Goal: Feedback & Contribution: Contribute content

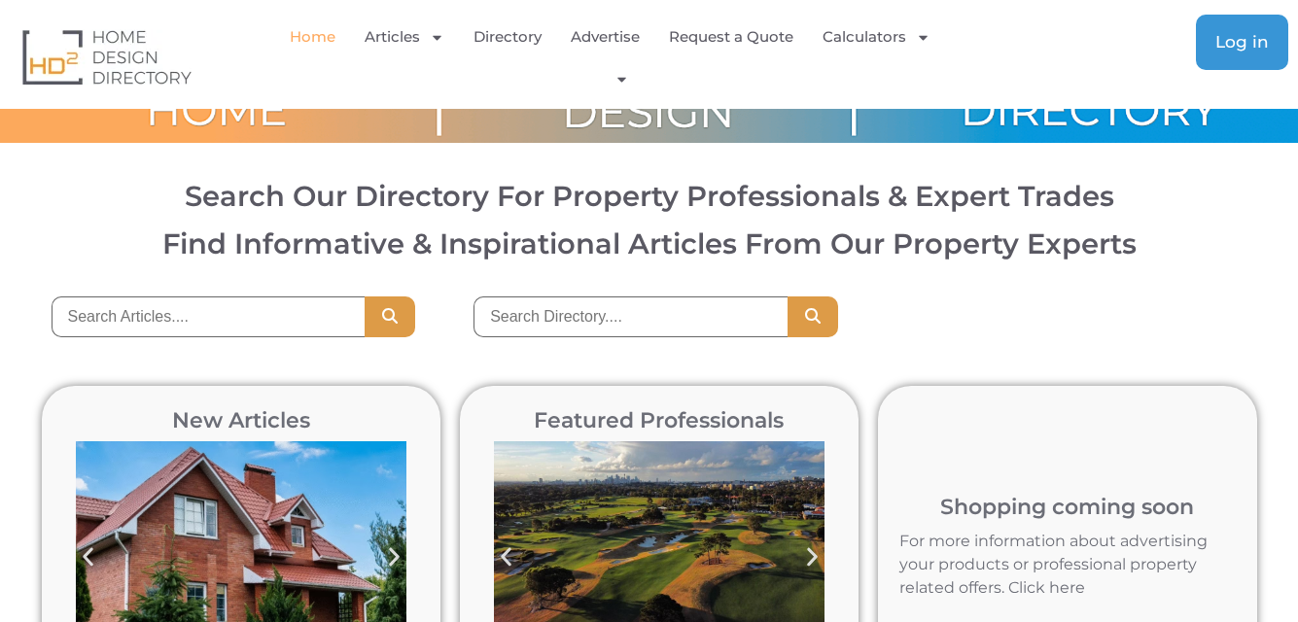
click at [1247, 48] on span "Log in" at bounding box center [1241, 42] width 53 height 17
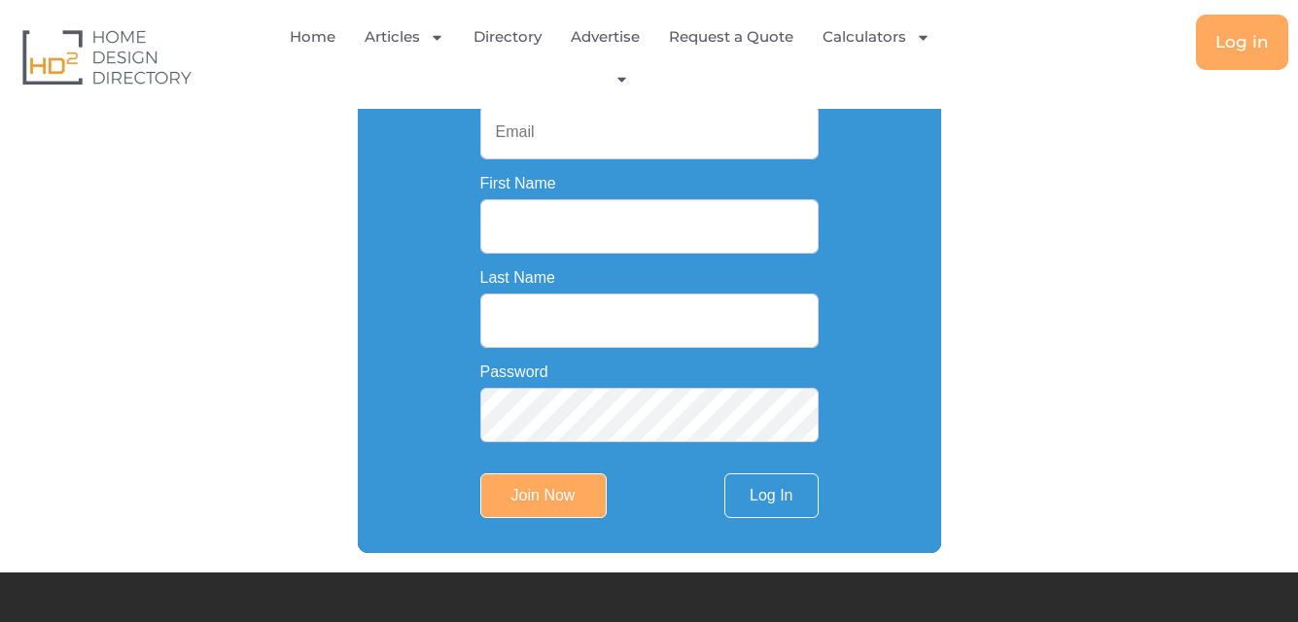
scroll to position [292, 0]
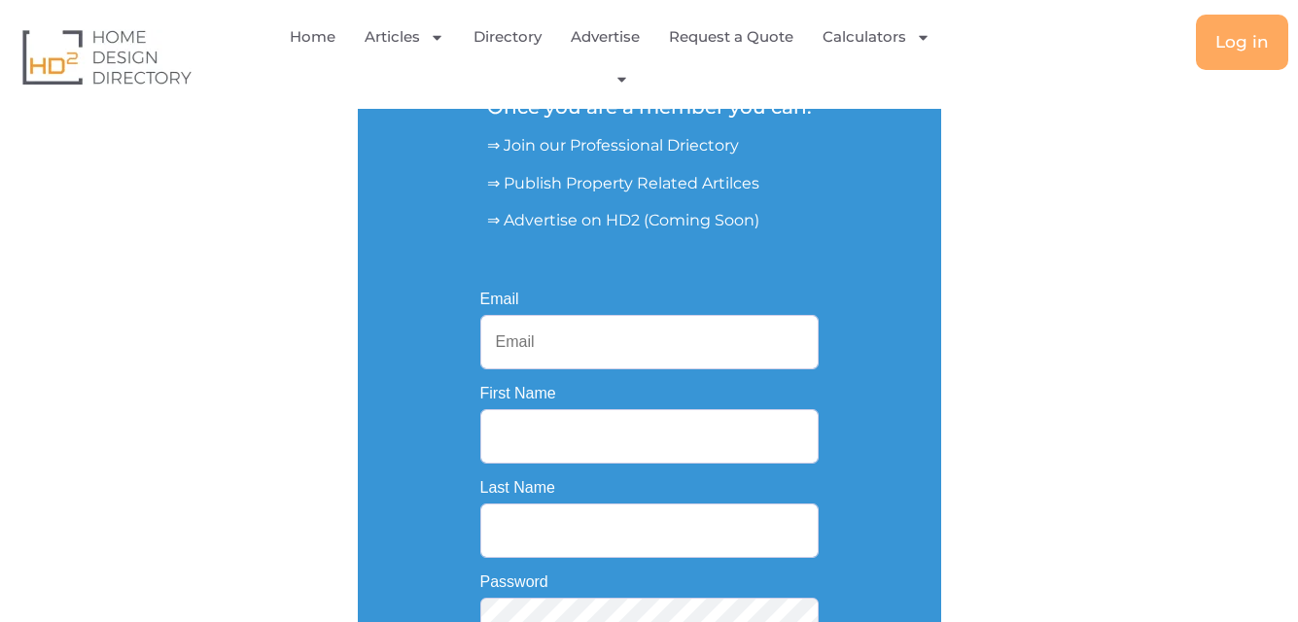
click at [625, 331] on input "Email" at bounding box center [649, 342] width 338 height 54
type input "[EMAIL_ADDRESS][DOMAIN_NAME]"
type input "[PERSON_NAME]"
type input "[GEOGRAPHIC_DATA]"
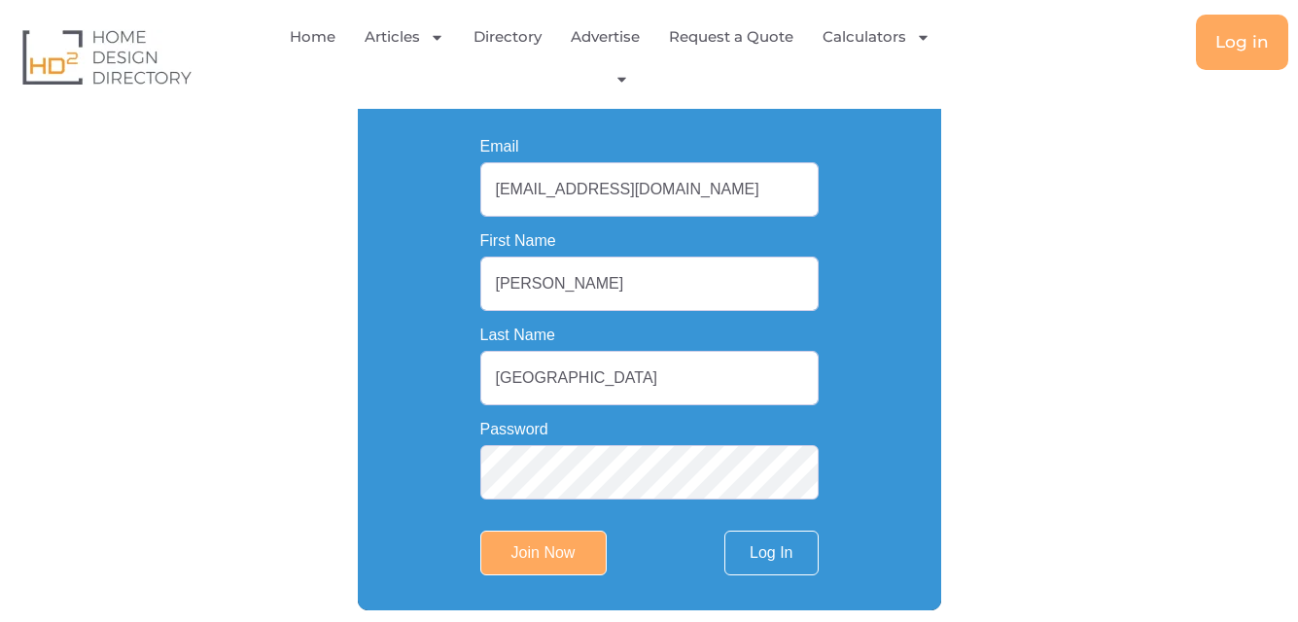
scroll to position [583, 0]
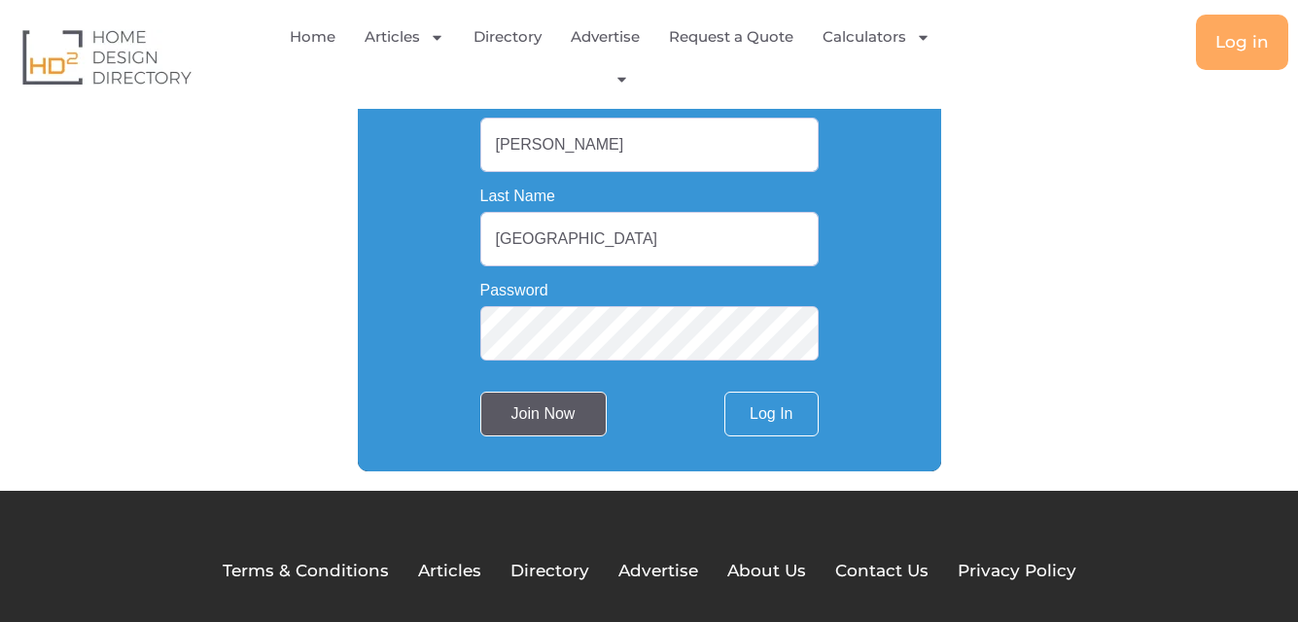
click at [536, 423] on input "Join Now" at bounding box center [543, 414] width 126 height 45
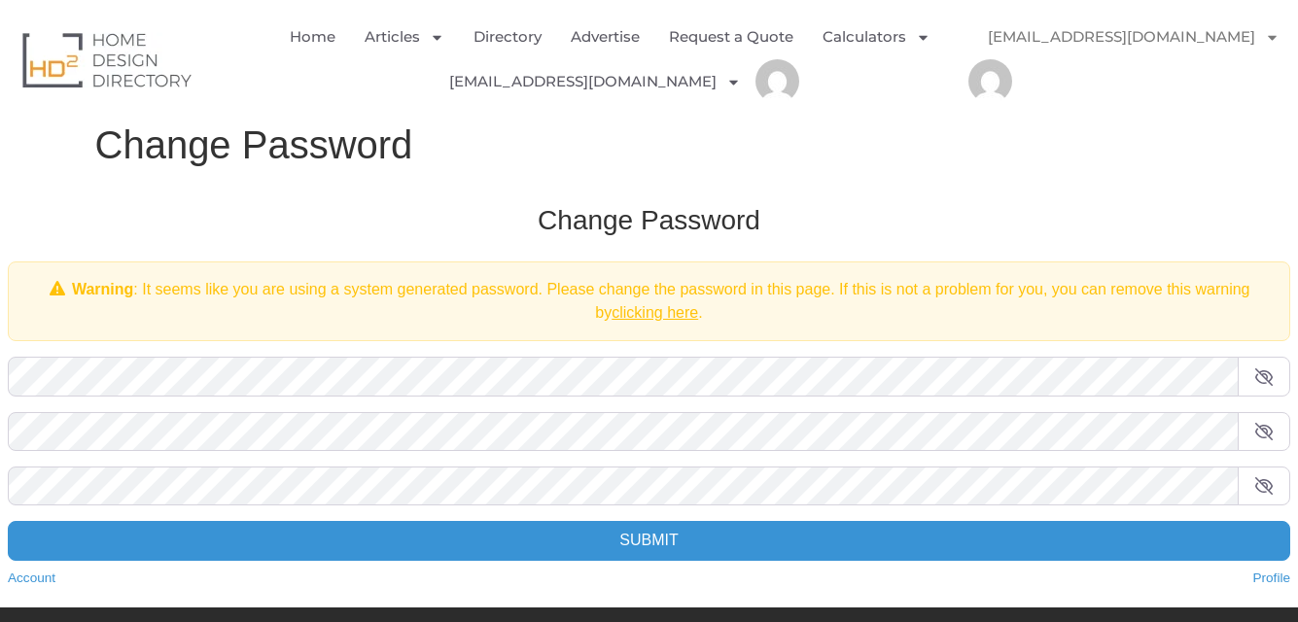
click at [1258, 376] on icon at bounding box center [1263, 378] width 19 height 16
click at [1271, 420] on span at bounding box center [1264, 431] width 53 height 39
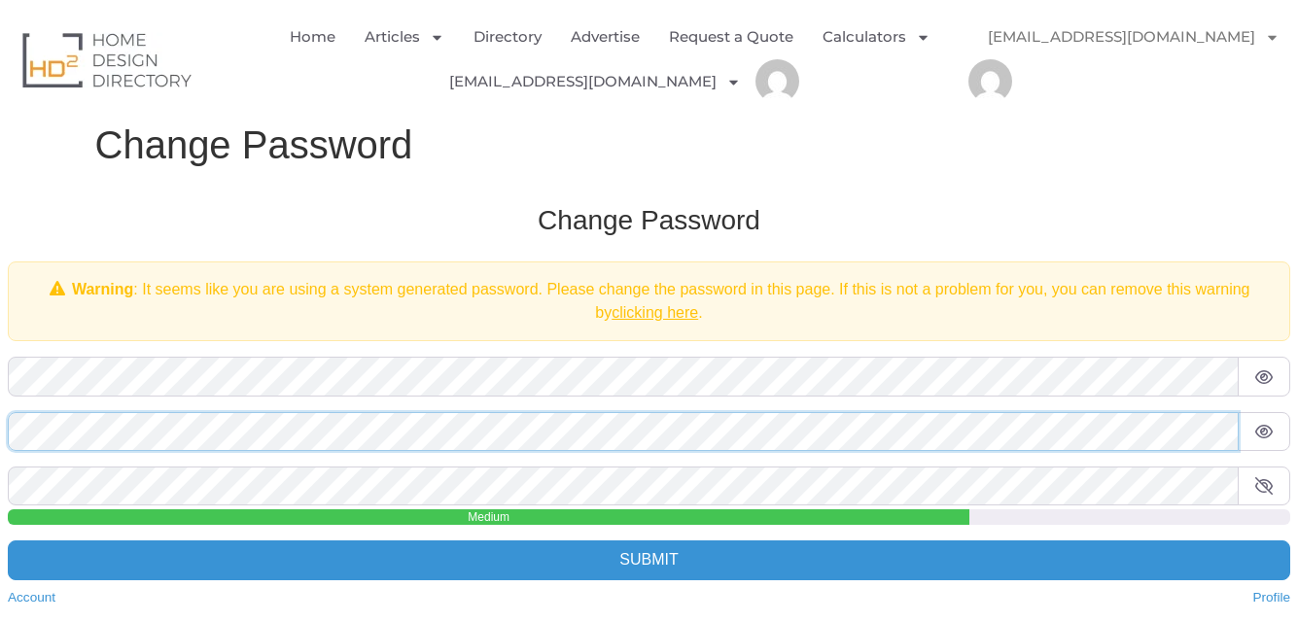
click at [176, 453] on form "Old Password * New Password * Confirm Password * Medium Submit" at bounding box center [649, 468] width 1283 height 223
click at [6, 410] on div "Change Password Warning : It seems like you are using a system generated passwo…" at bounding box center [648, 405] width 1321 height 443
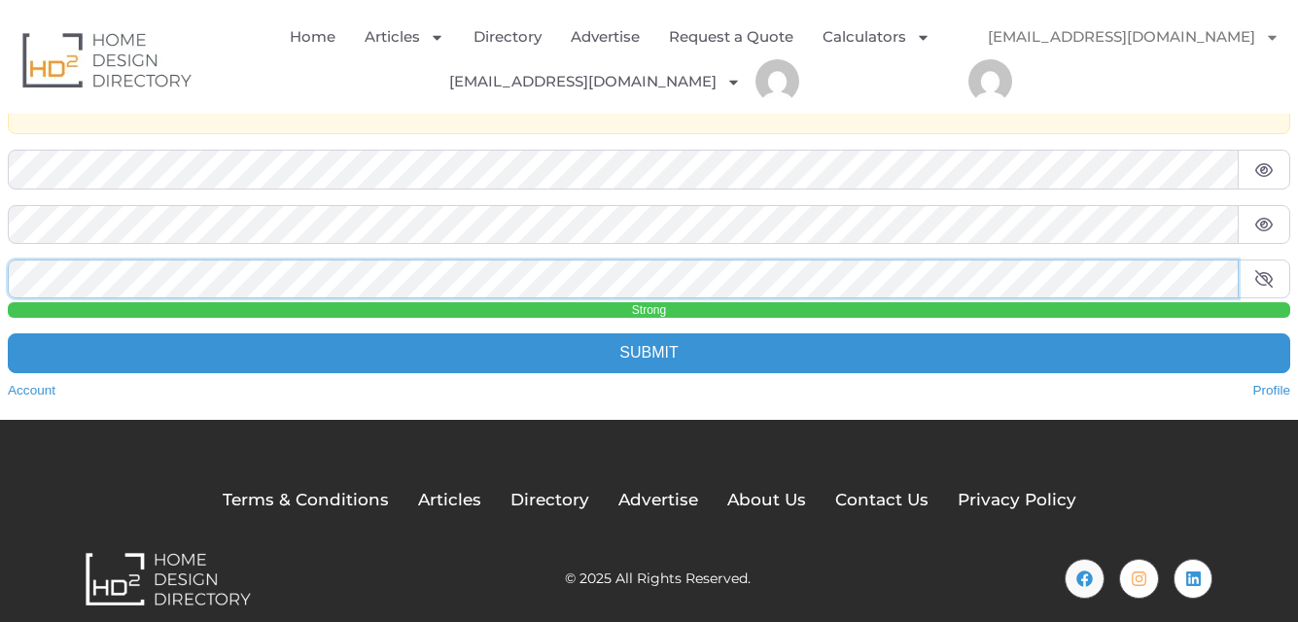
scroll to position [229, 0]
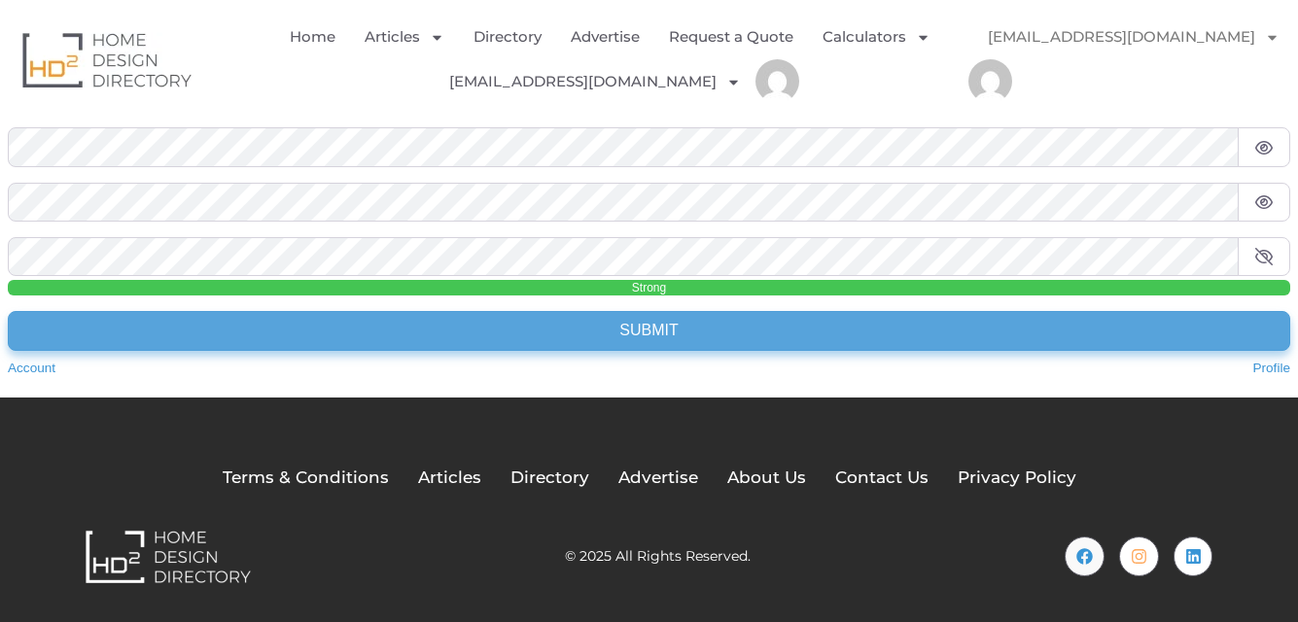
click at [682, 344] on input "Submit" at bounding box center [649, 330] width 1283 height 39
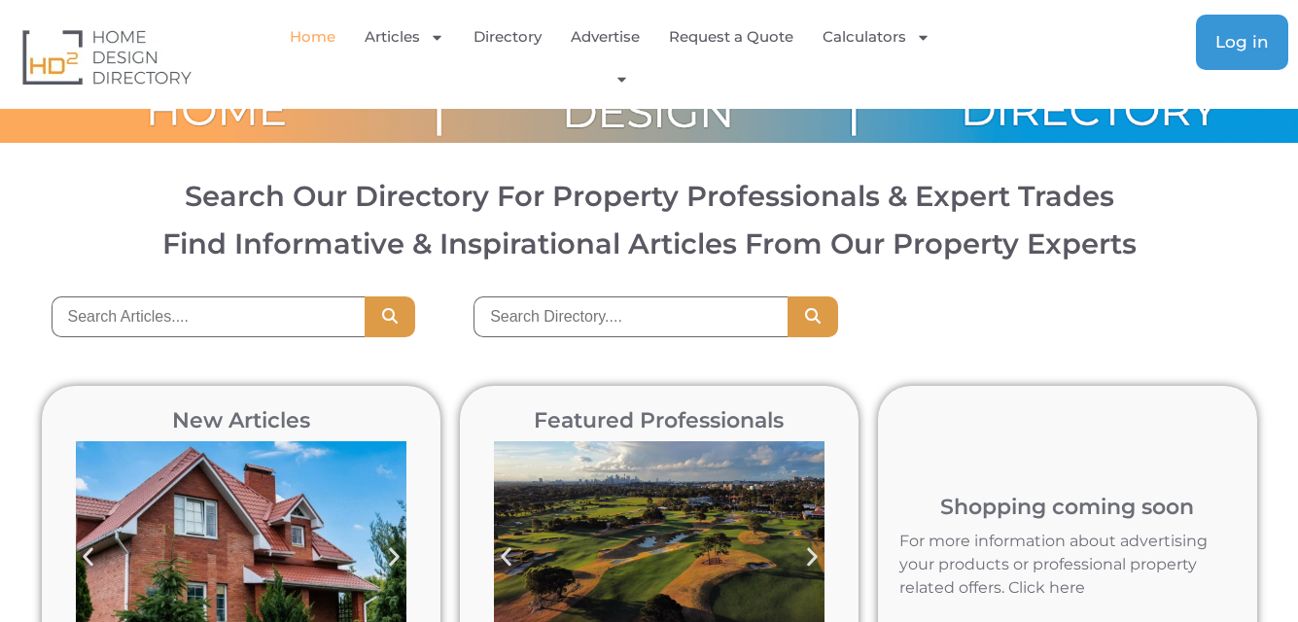
click at [1218, 47] on span "Log in" at bounding box center [1241, 42] width 53 height 17
click at [1255, 52] on link "Log in" at bounding box center [1242, 42] width 92 height 55
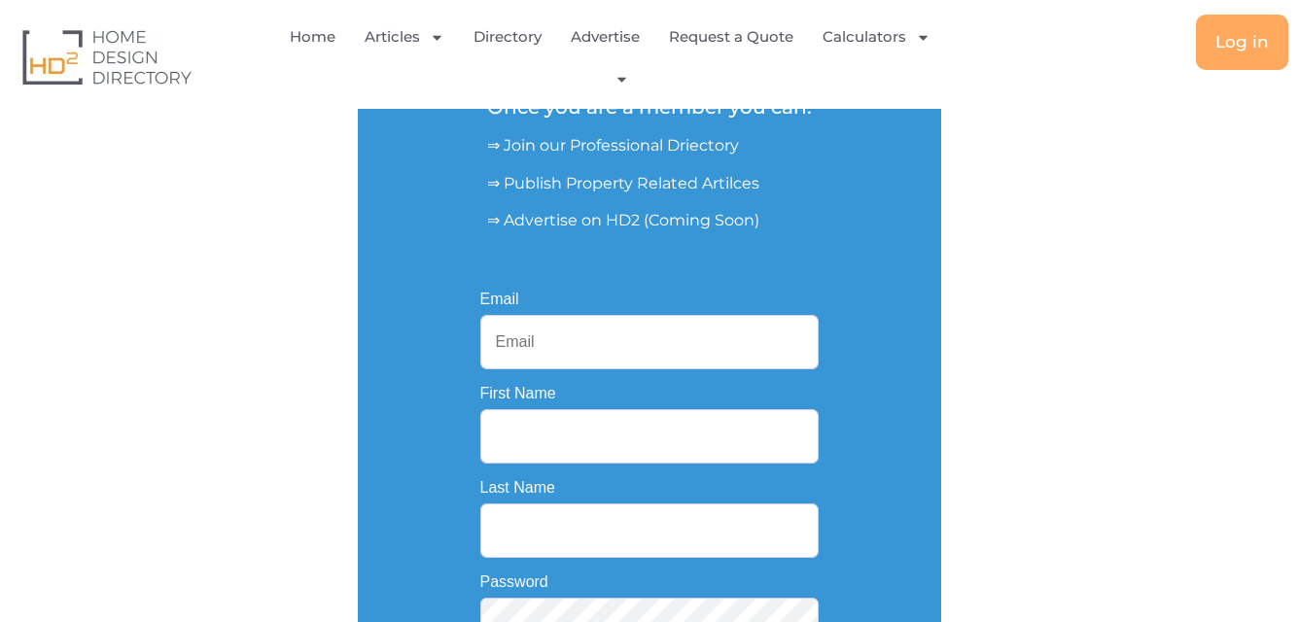
drag, startPoint x: 0, startPoint y: 0, endPoint x: 549, endPoint y: 346, distance: 649.4
click at [549, 346] on input "Email" at bounding box center [649, 342] width 338 height 54
type input "[EMAIL_ADDRESS][DOMAIN_NAME]"
type input "[PERSON_NAME]"
type input "[GEOGRAPHIC_DATA]"
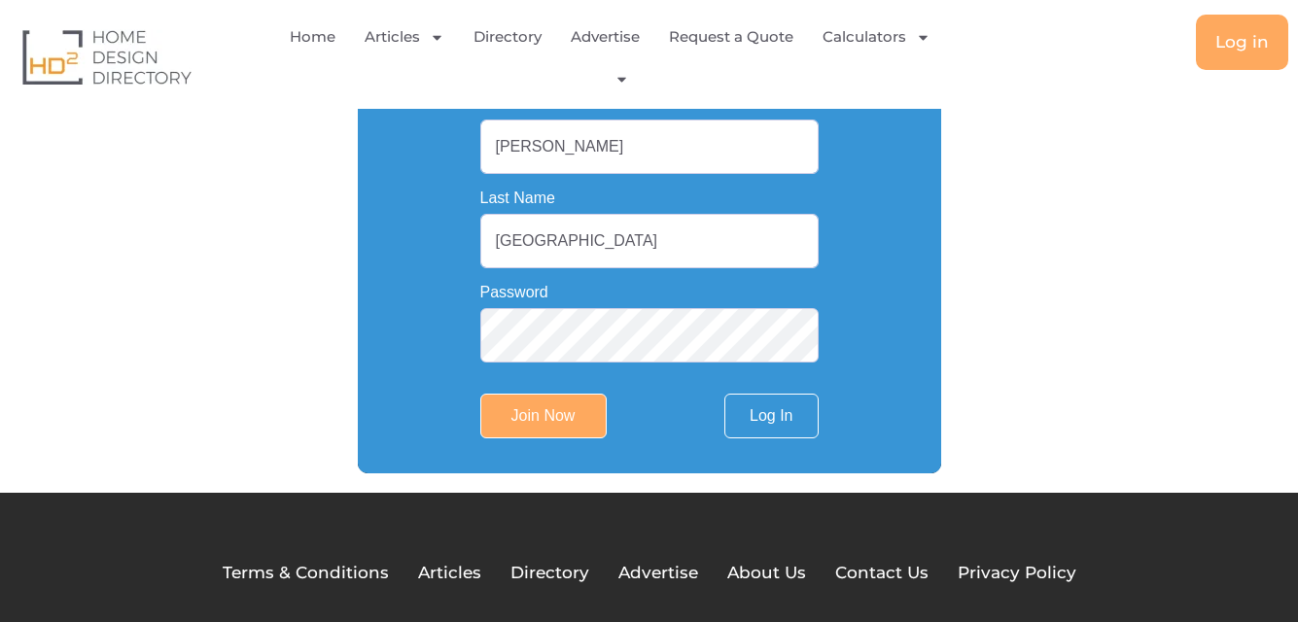
scroll to position [583, 0]
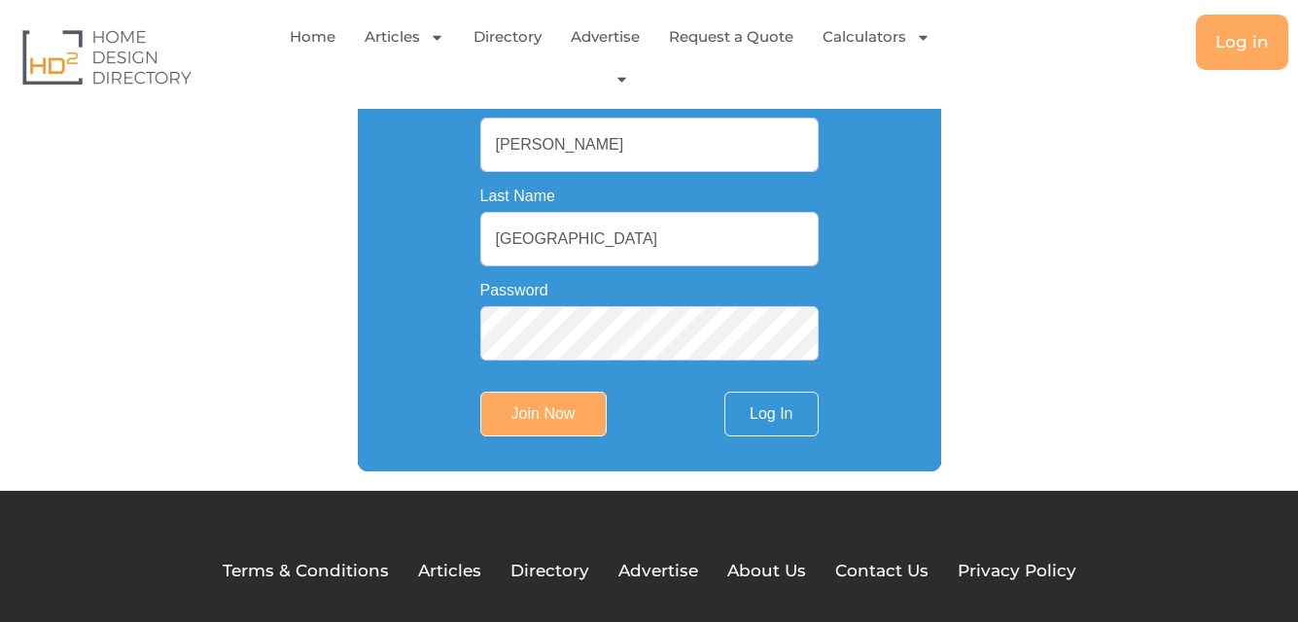
click at [846, 422] on div "Email barchieaustralia1@gmail.com First Name Barchie Last Name Australia Passwo…" at bounding box center [649, 218] width 406 height 505
click at [782, 411] on link "Log In" at bounding box center [770, 414] width 93 height 45
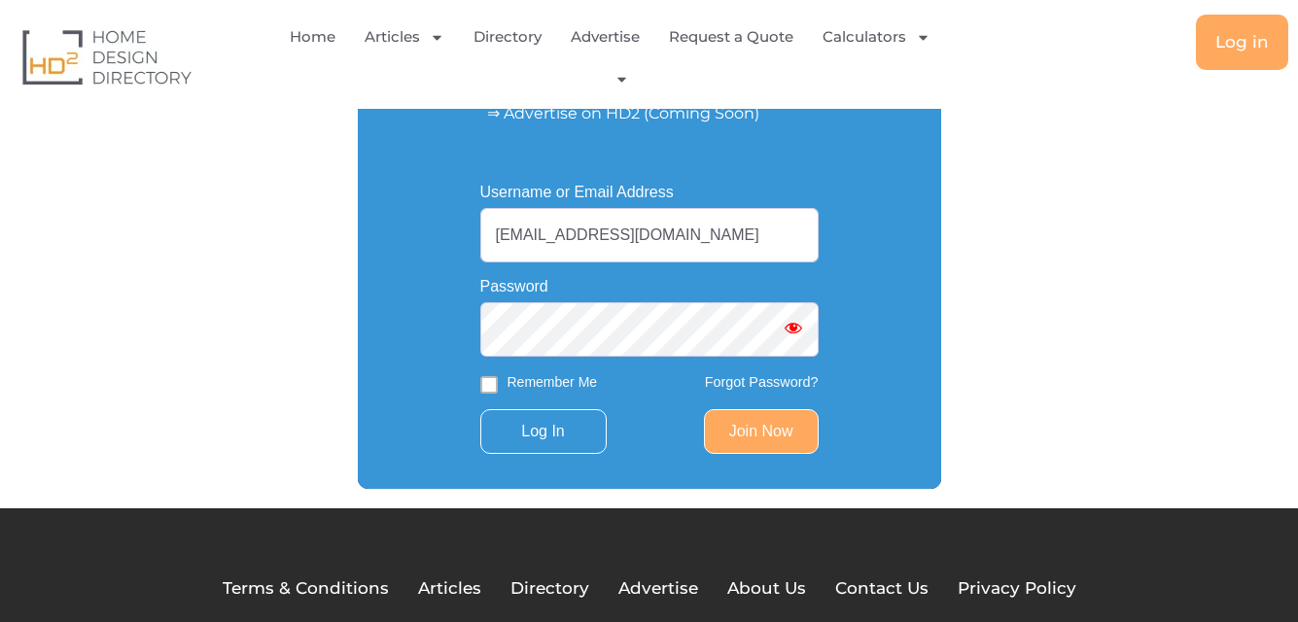
scroll to position [317, 0]
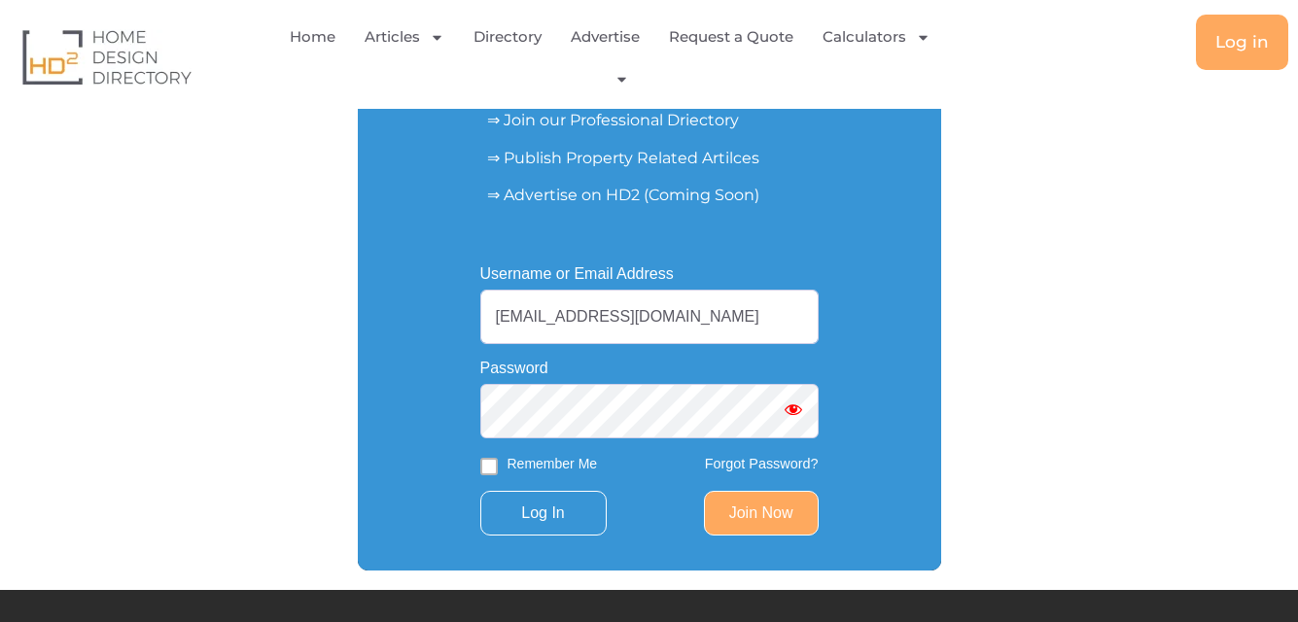
click at [787, 410] on span "Show password" at bounding box center [793, 409] width 19 height 19
click at [772, 518] on link "Join Now" at bounding box center [761, 513] width 115 height 45
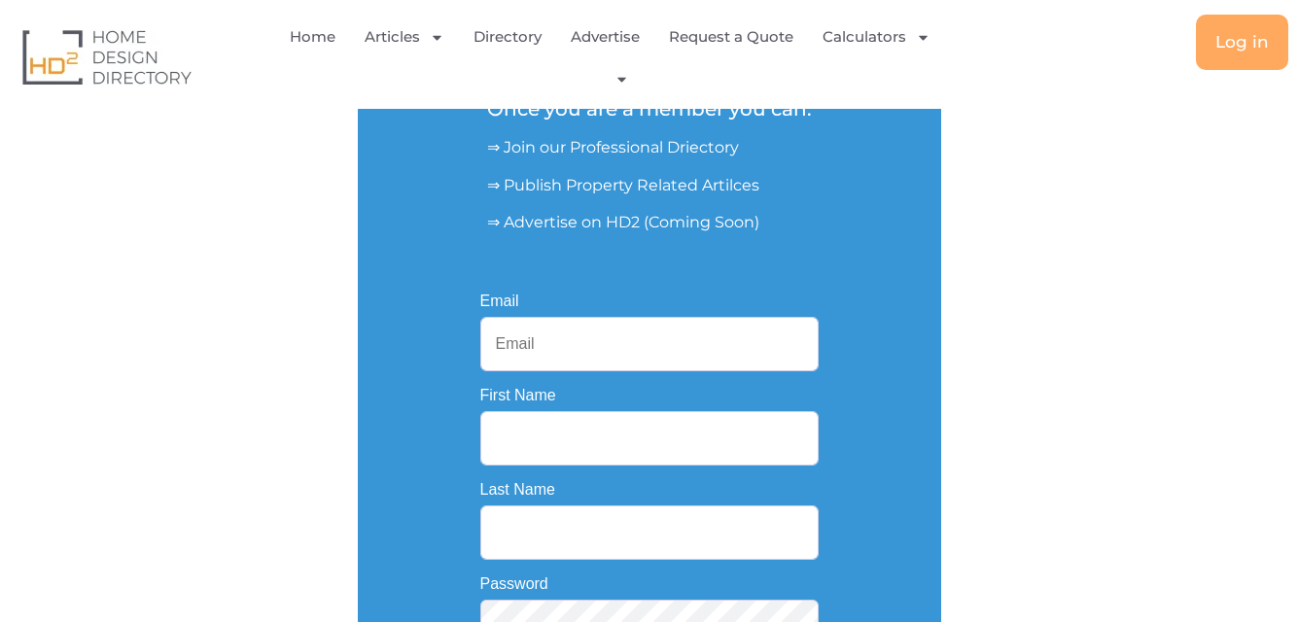
scroll to position [292, 0]
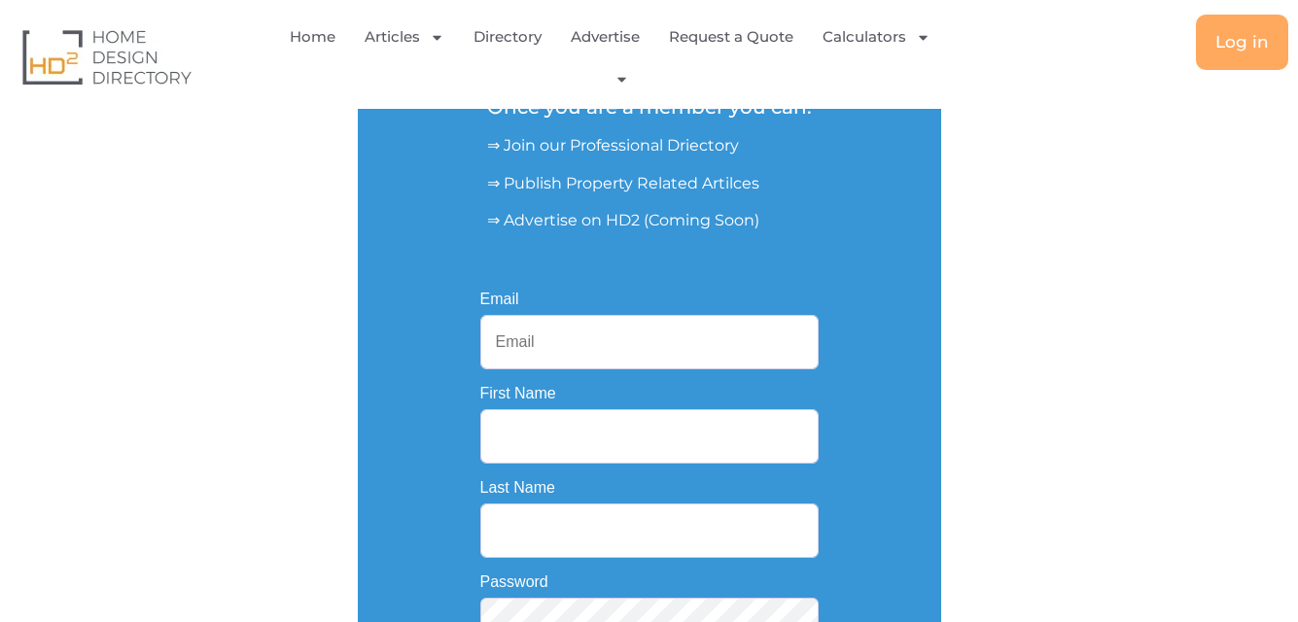
click at [553, 349] on input "Email" at bounding box center [649, 342] width 338 height 54
type input "barchieaustralia1@gmail.com"
type input "Barchie"
type input "Australia"
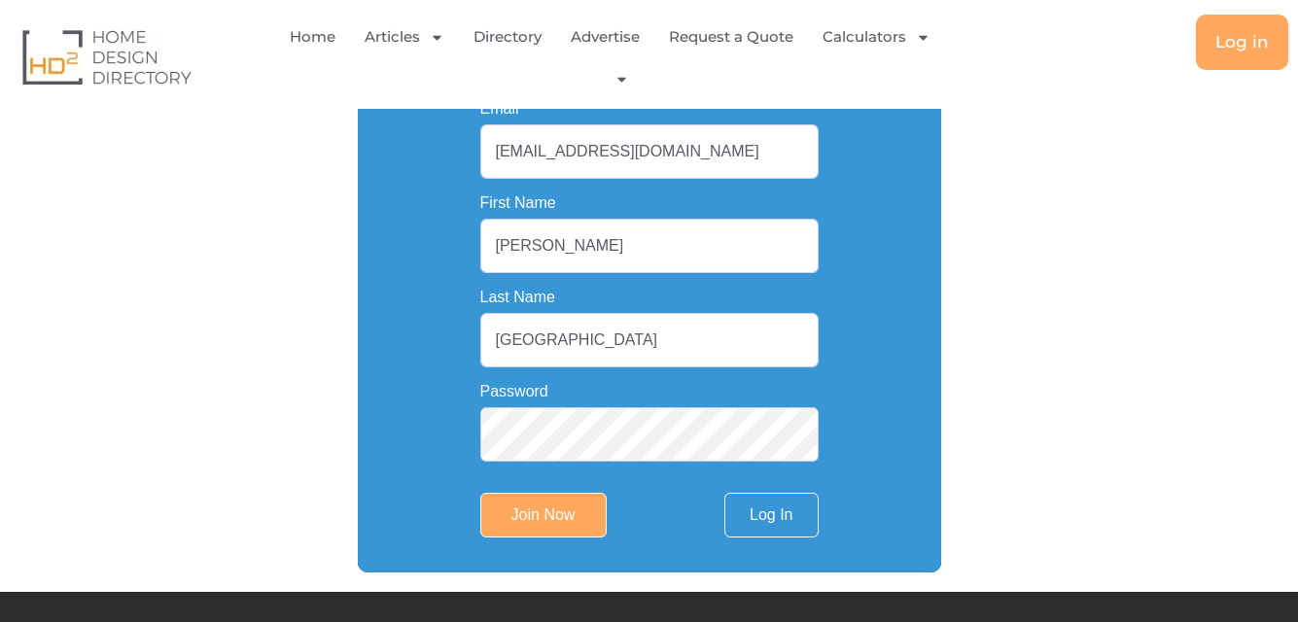
scroll to position [486, 0]
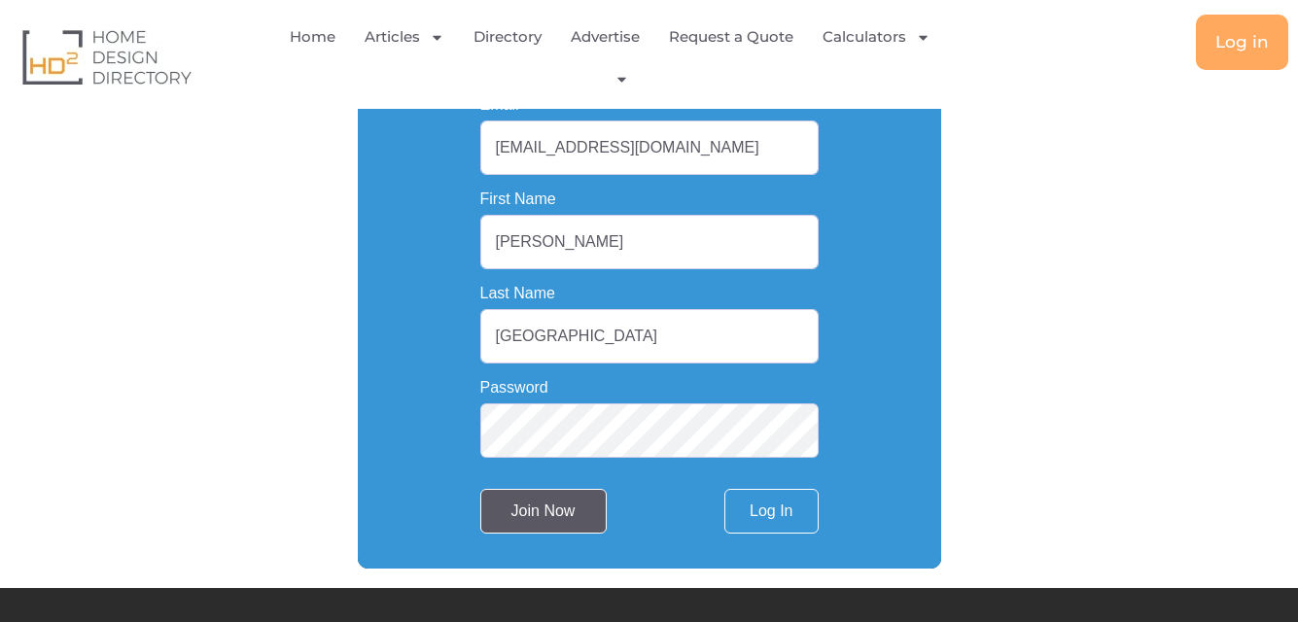
drag, startPoint x: 458, startPoint y: 494, endPoint x: 517, endPoint y: 501, distance: 59.7
click at [458, 494] on div "Email barchieaustralia1@gmail.com First Name Barchie Last Name Australia Passwo…" at bounding box center [649, 315] width 406 height 505
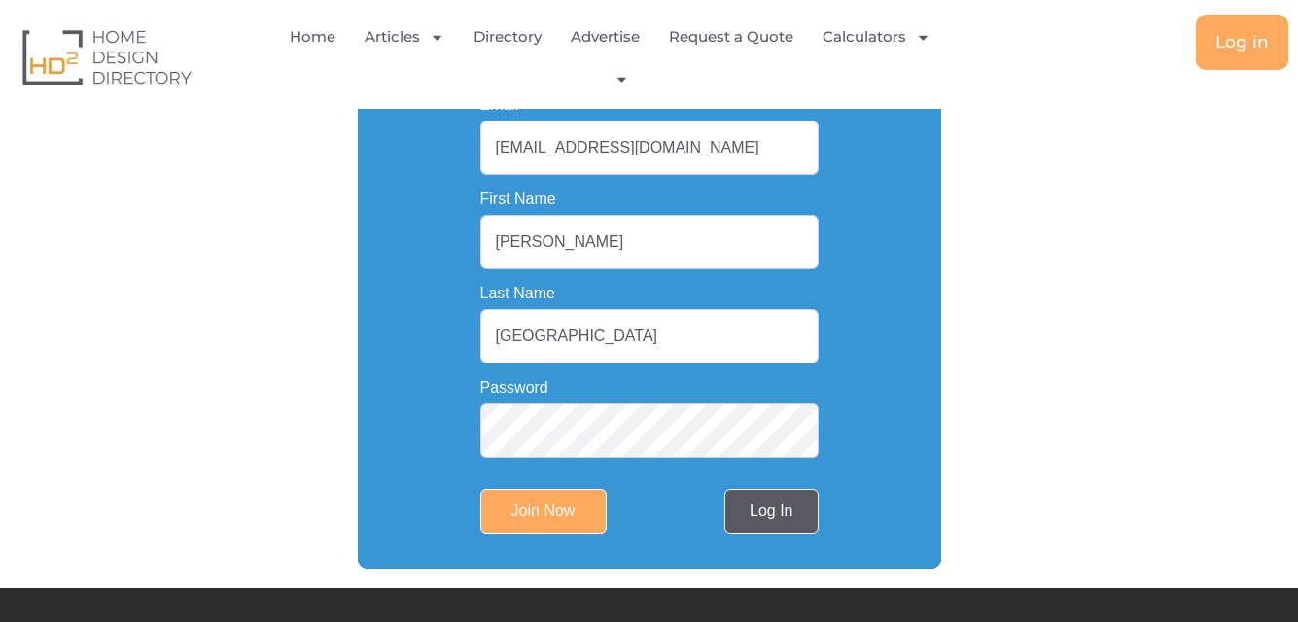
click at [743, 526] on link "Log In" at bounding box center [770, 511] width 93 height 45
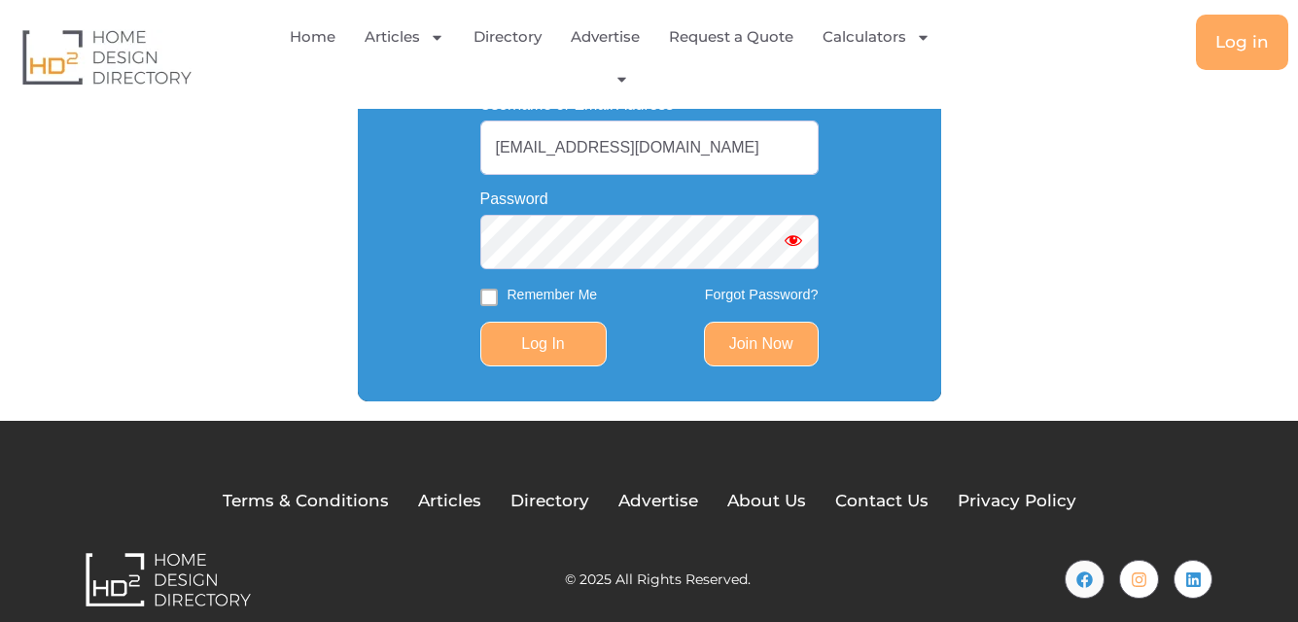
click at [559, 342] on input "Log In" at bounding box center [543, 344] width 126 height 45
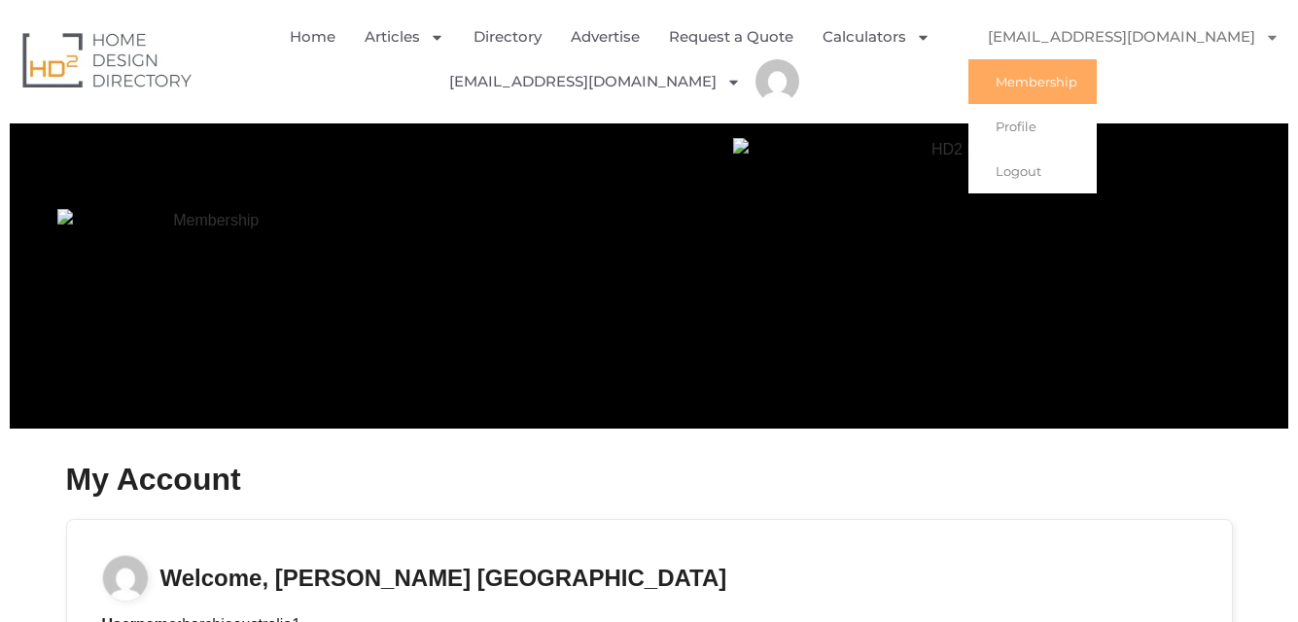
click at [1139, 37] on link "[EMAIL_ADDRESS][DOMAIN_NAME]" at bounding box center [1133, 37] width 331 height 45
click at [1009, 122] on link "Profile" at bounding box center [1032, 126] width 128 height 45
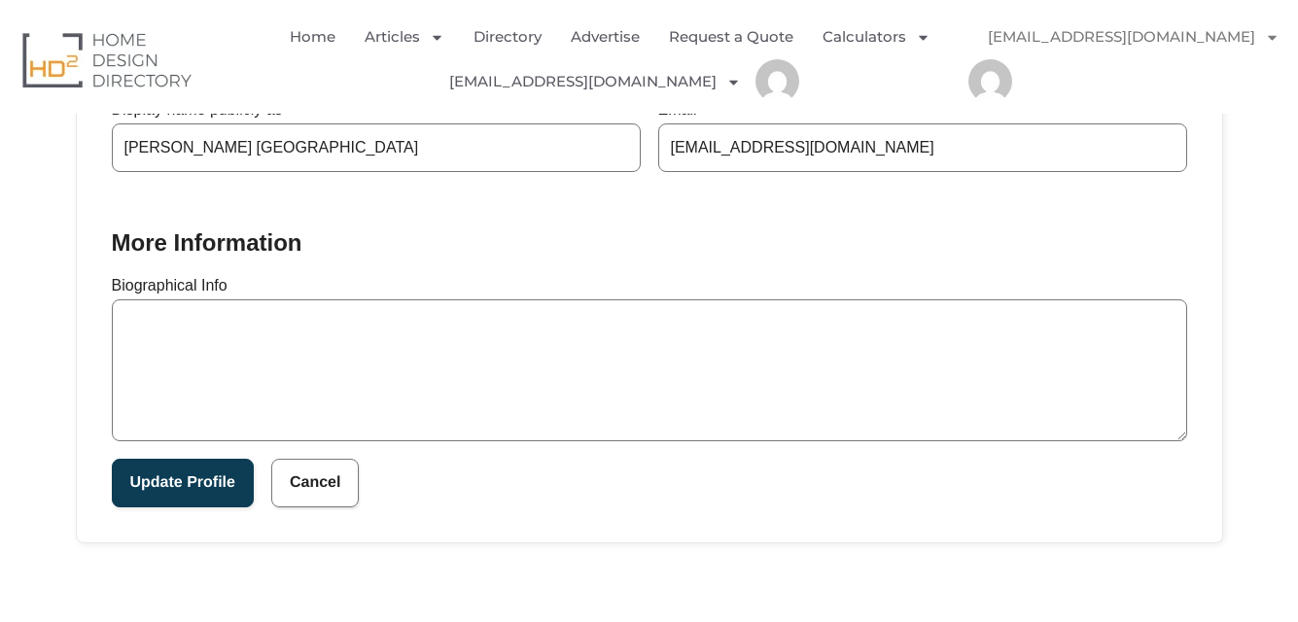
scroll to position [583, 0]
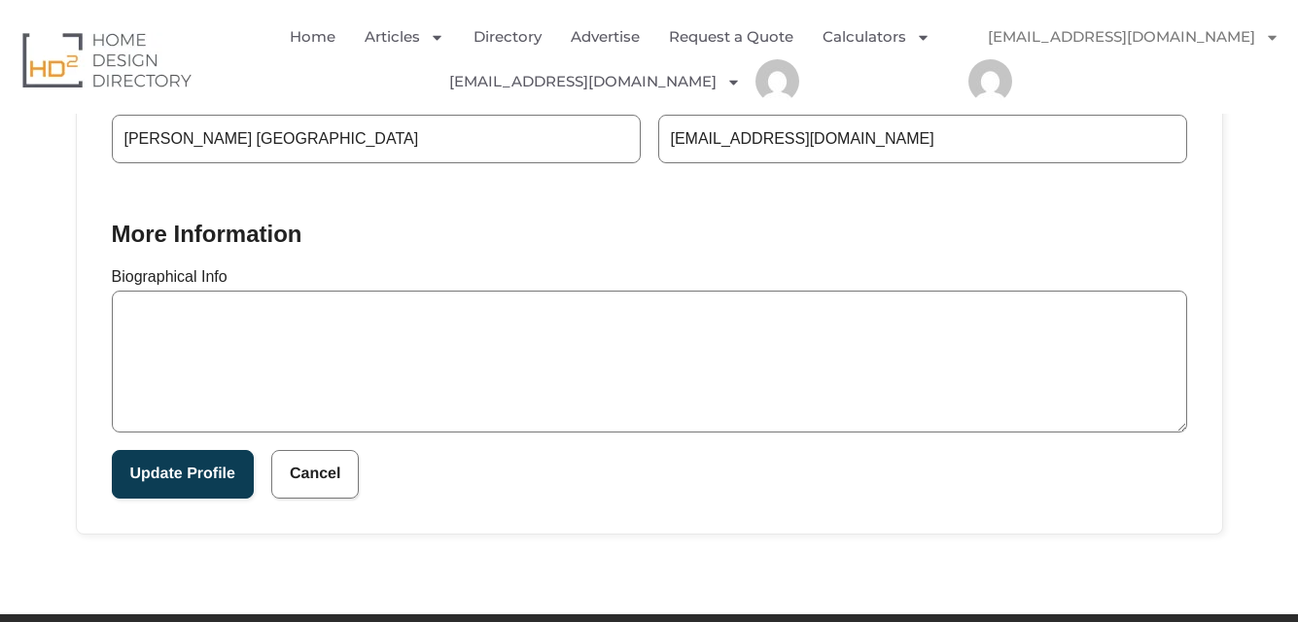
click at [350, 392] on textarea "Biographical Info" at bounding box center [649, 362] width 1075 height 142
paste textarea "[PERSON_NAME] Australia is a leading cabinetry handle and hardware supplier, se…"
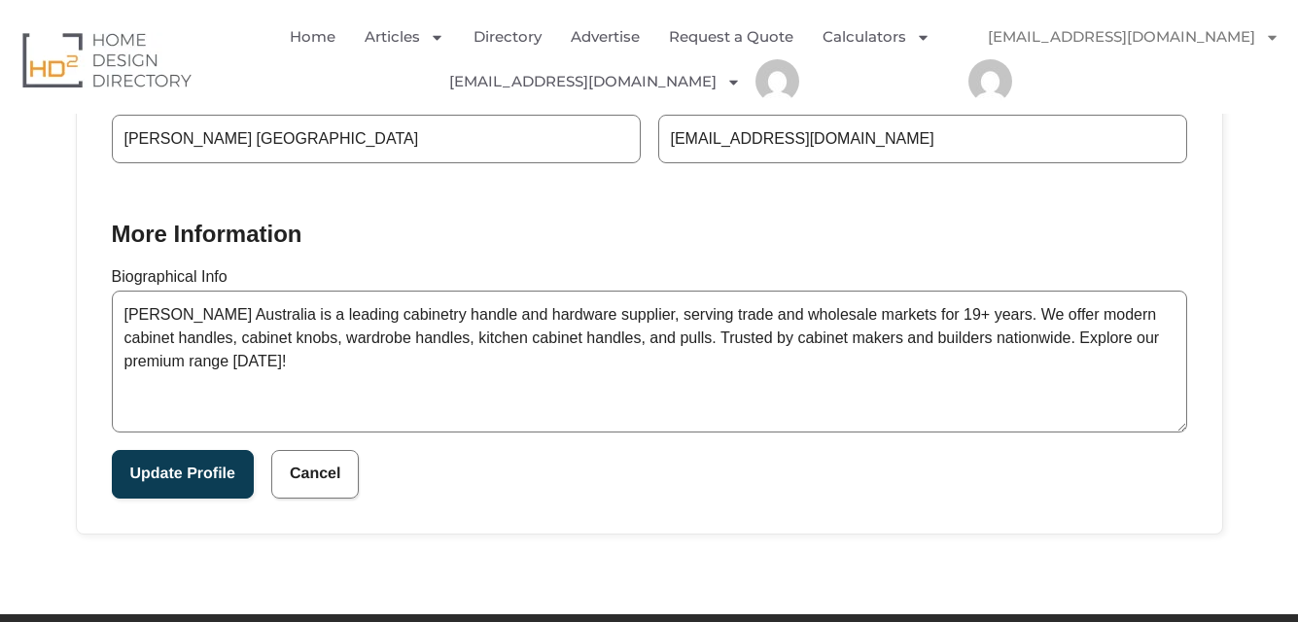
drag, startPoint x: 207, startPoint y: 361, endPoint x: 251, endPoint y: 389, distance: 52.1
click at [251, 389] on textarea "[PERSON_NAME] Australia is a leading cabinetry handle and hardware supplier, se…" at bounding box center [649, 362] width 1075 height 142
paste textarea "[URL][PERSON_NAME][DOMAIN_NAME]"
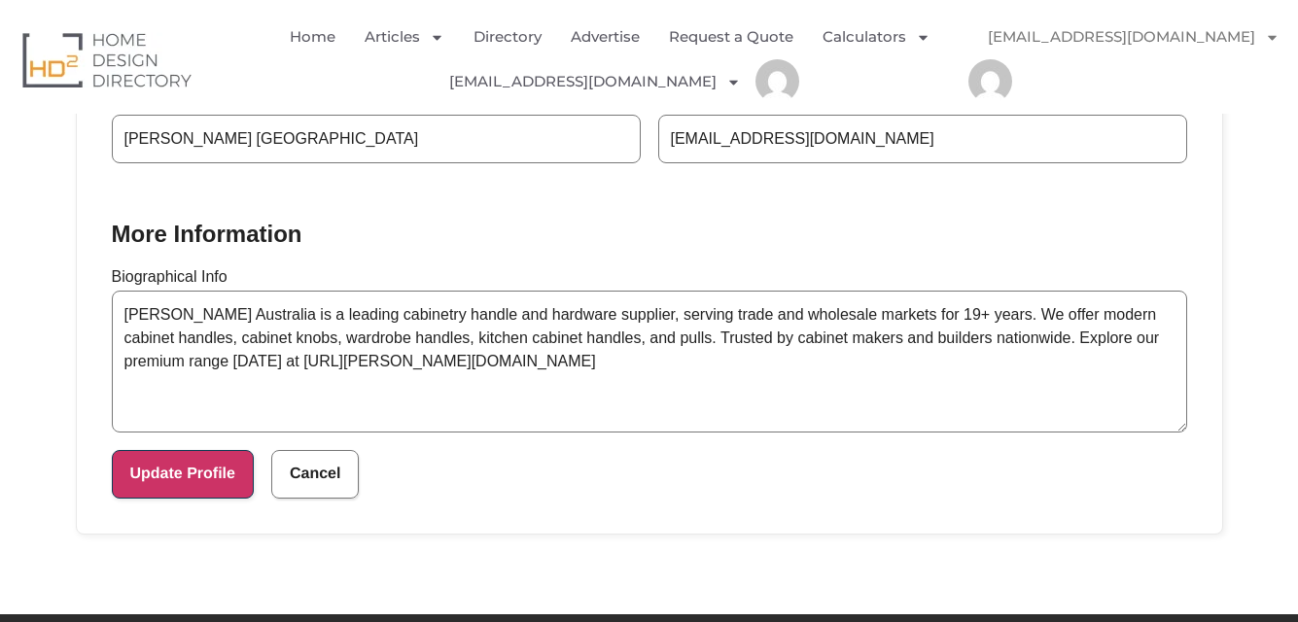
type textarea "[PERSON_NAME] Australia is a leading cabinetry handle and hardware supplier, se…"
click at [174, 477] on button "Update Profile" at bounding box center [183, 474] width 142 height 49
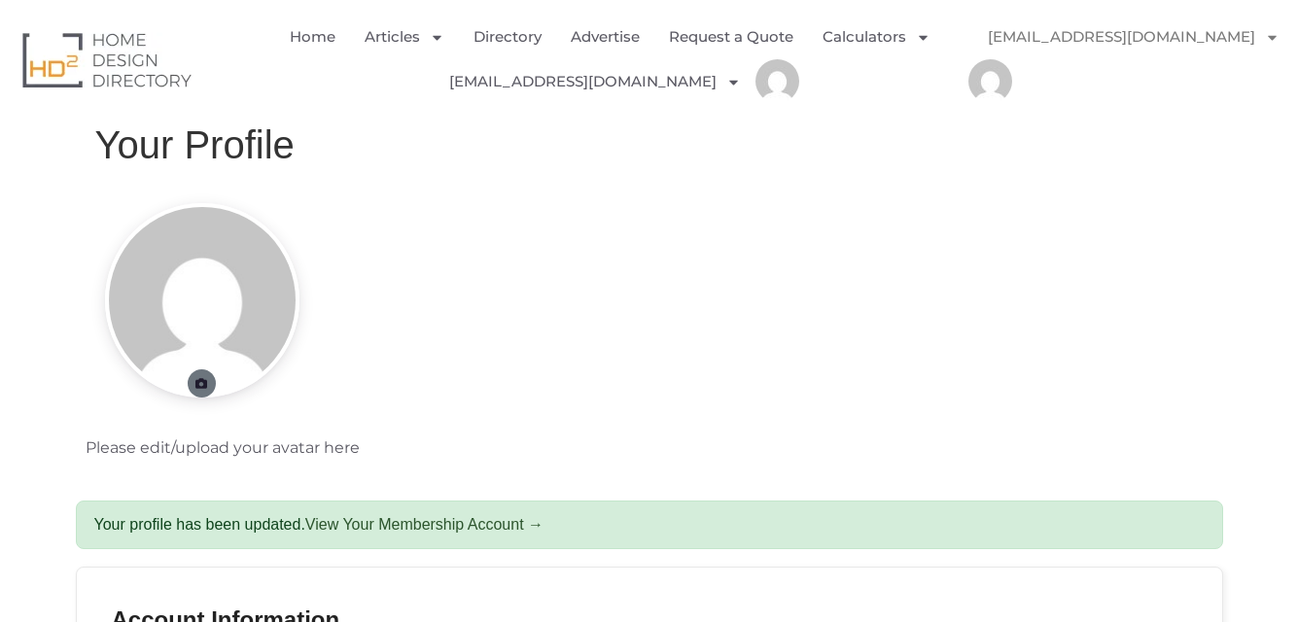
click at [201, 383] on icon at bounding box center [201, 384] width 15 height 12
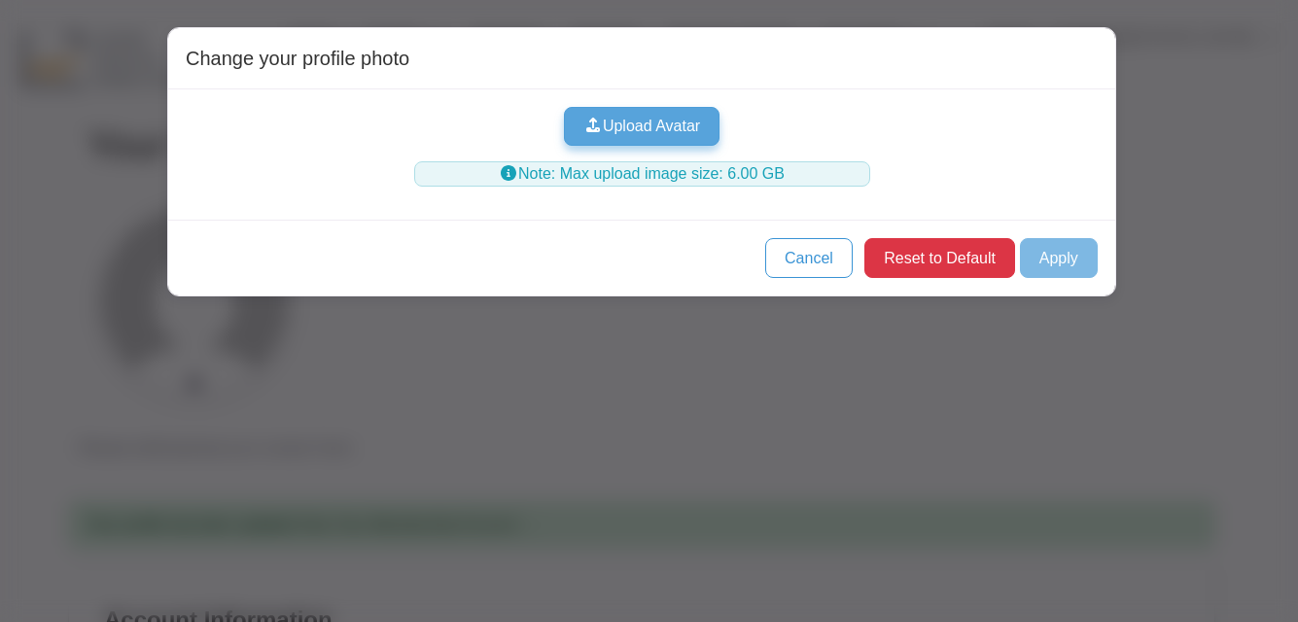
click at [617, 134] on button "Upload Avatar" at bounding box center [642, 126] width 157 height 39
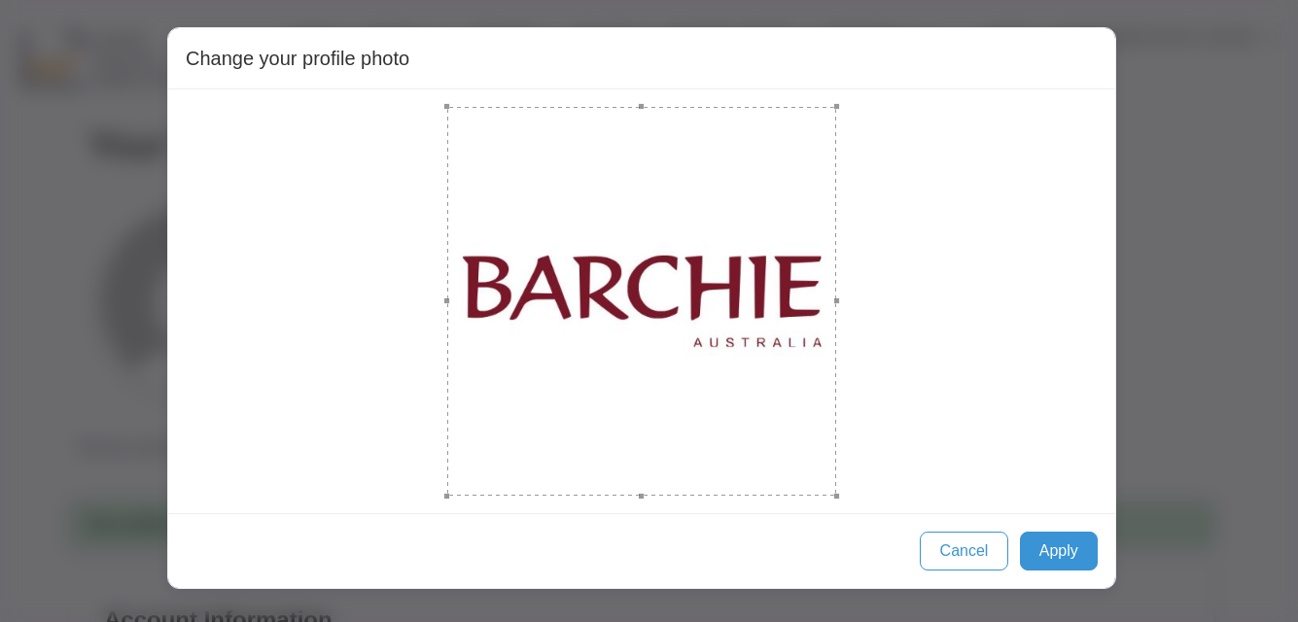
drag, startPoint x: 564, startPoint y: 226, endPoint x: 855, endPoint y: 426, distance: 353.1
click at [855, 426] on div at bounding box center [642, 301] width 912 height 389
click at [1061, 541] on button "Apply" at bounding box center [1059, 551] width 78 height 39
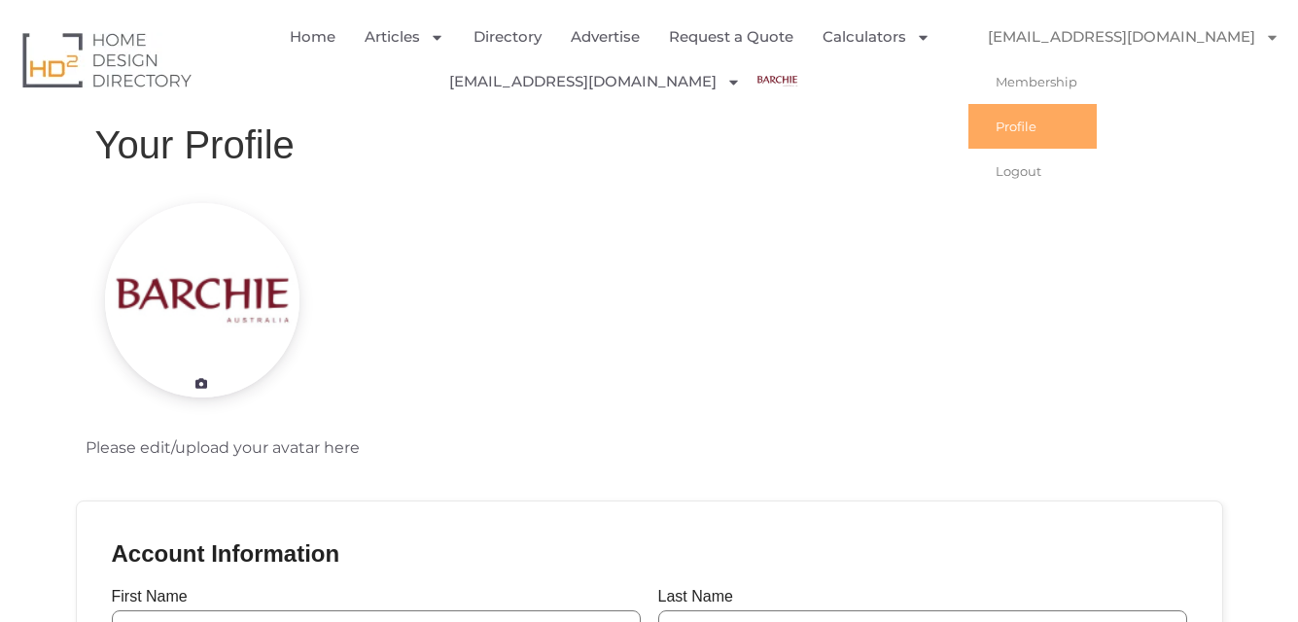
click at [1002, 126] on link "Profile" at bounding box center [1032, 126] width 128 height 45
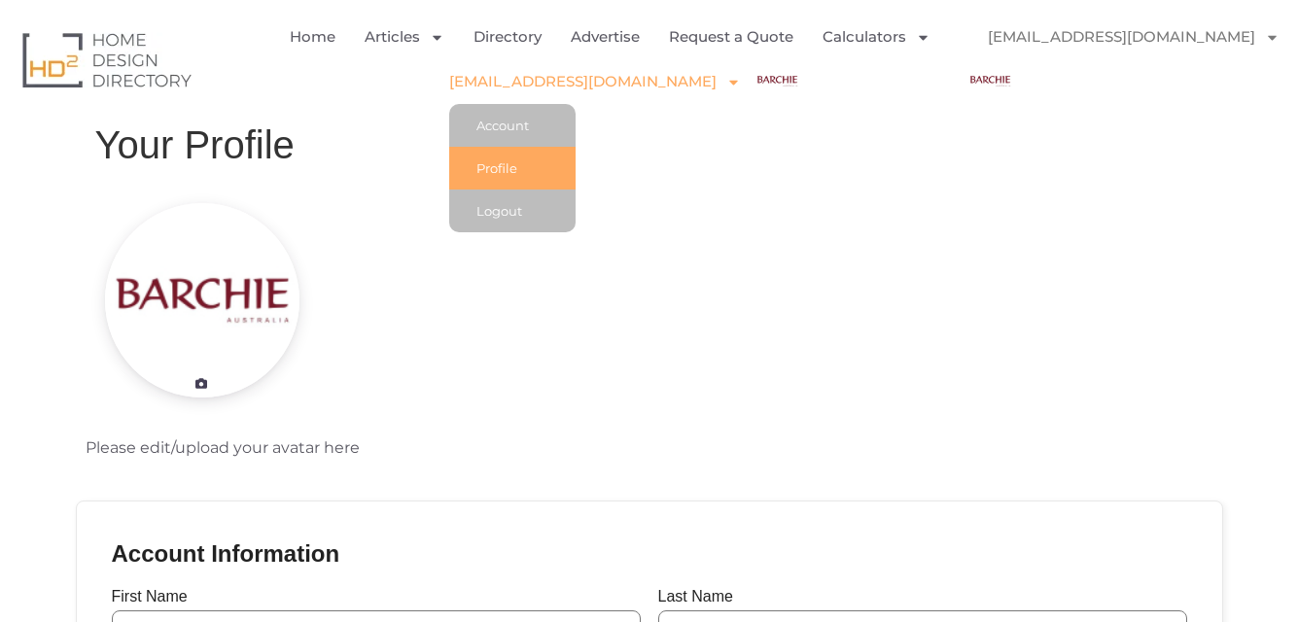
click at [675, 86] on link "[EMAIL_ADDRESS][DOMAIN_NAME]" at bounding box center [595, 81] width 292 height 45
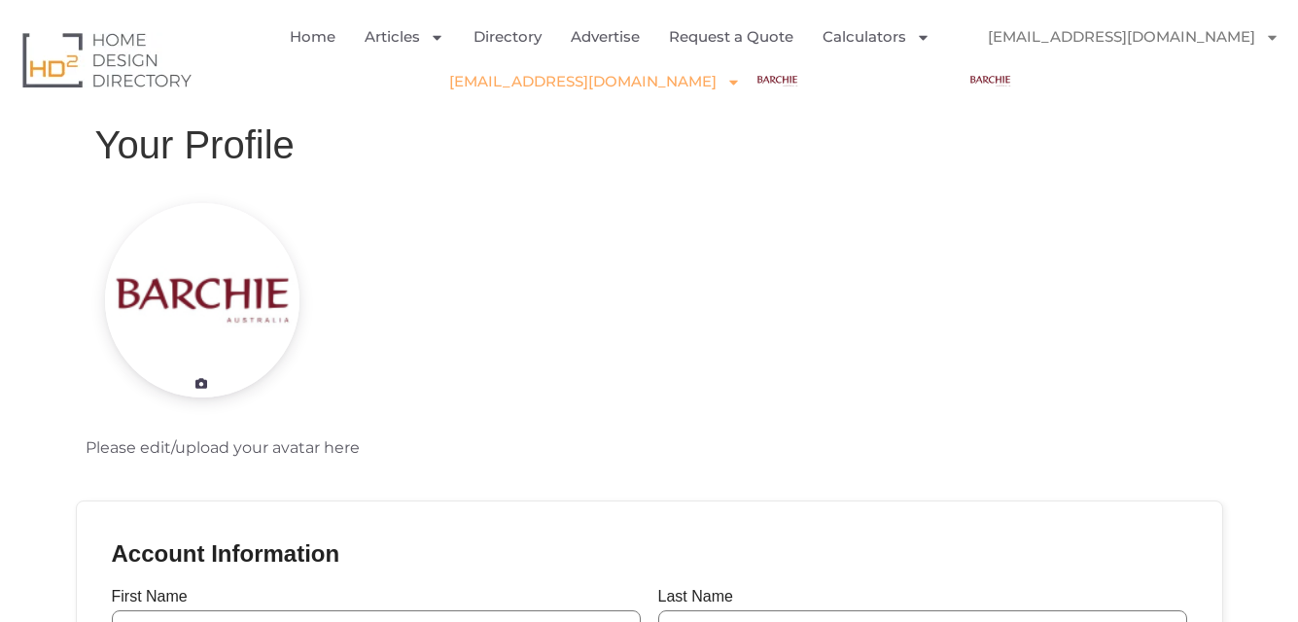
click at [717, 81] on span "Menu" at bounding box center [729, 82] width 24 height 34
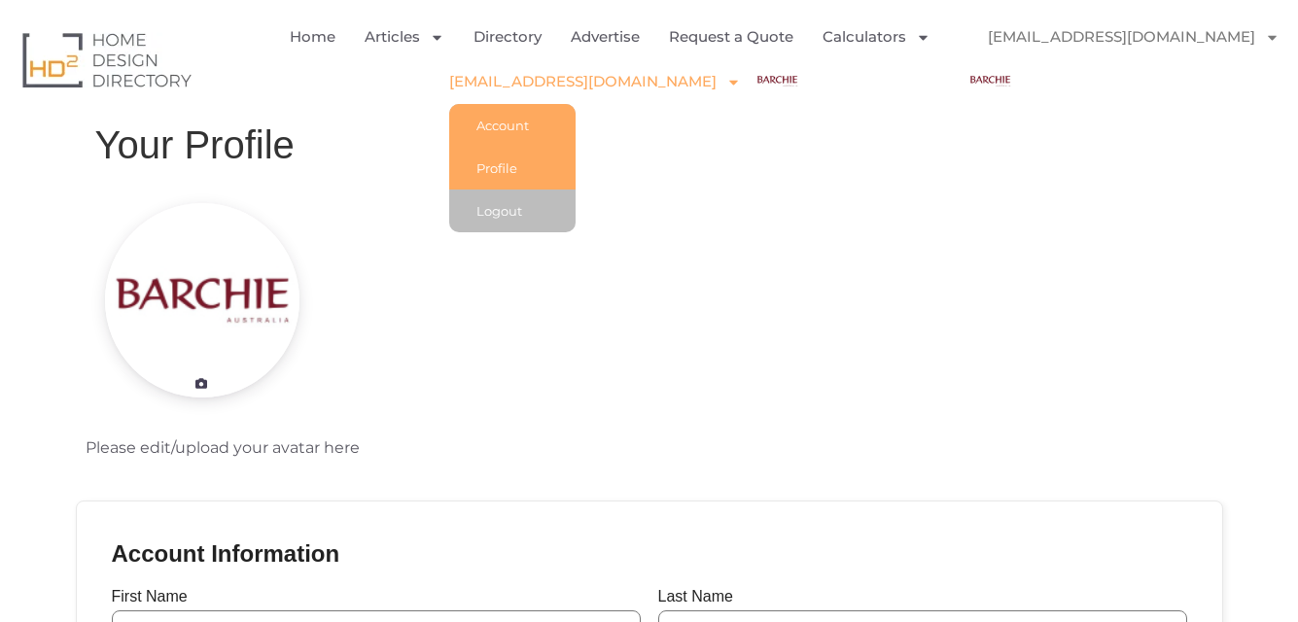
click at [551, 117] on link "Account" at bounding box center [512, 125] width 126 height 43
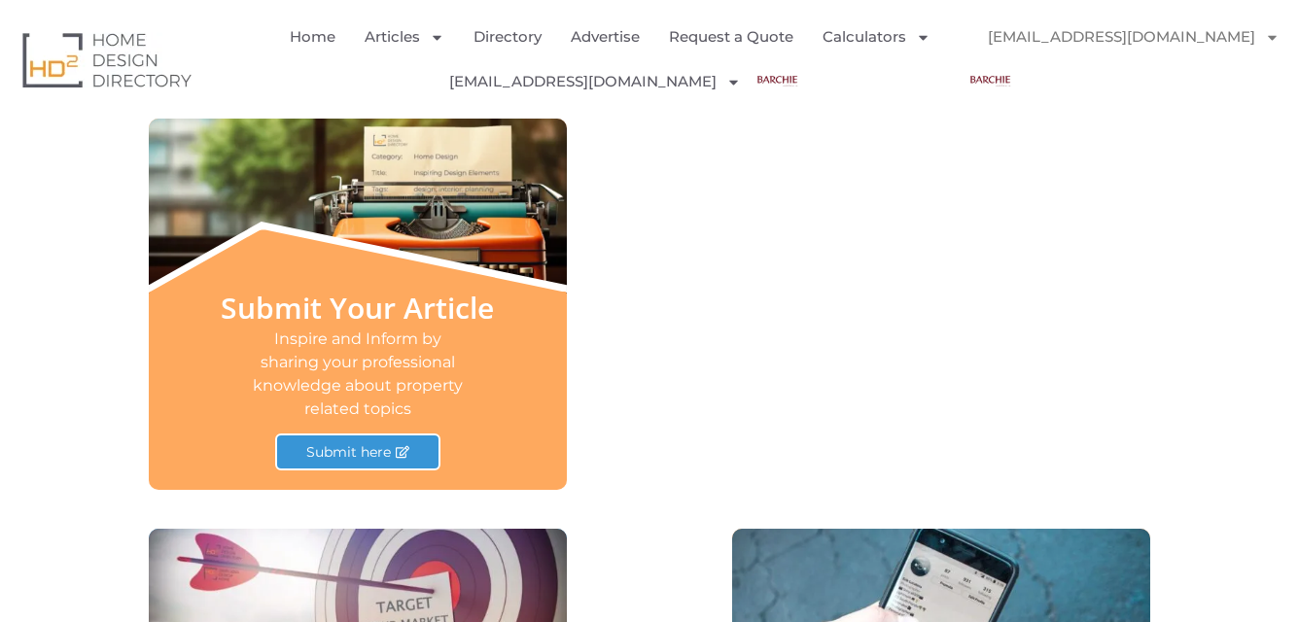
scroll to position [665, 0]
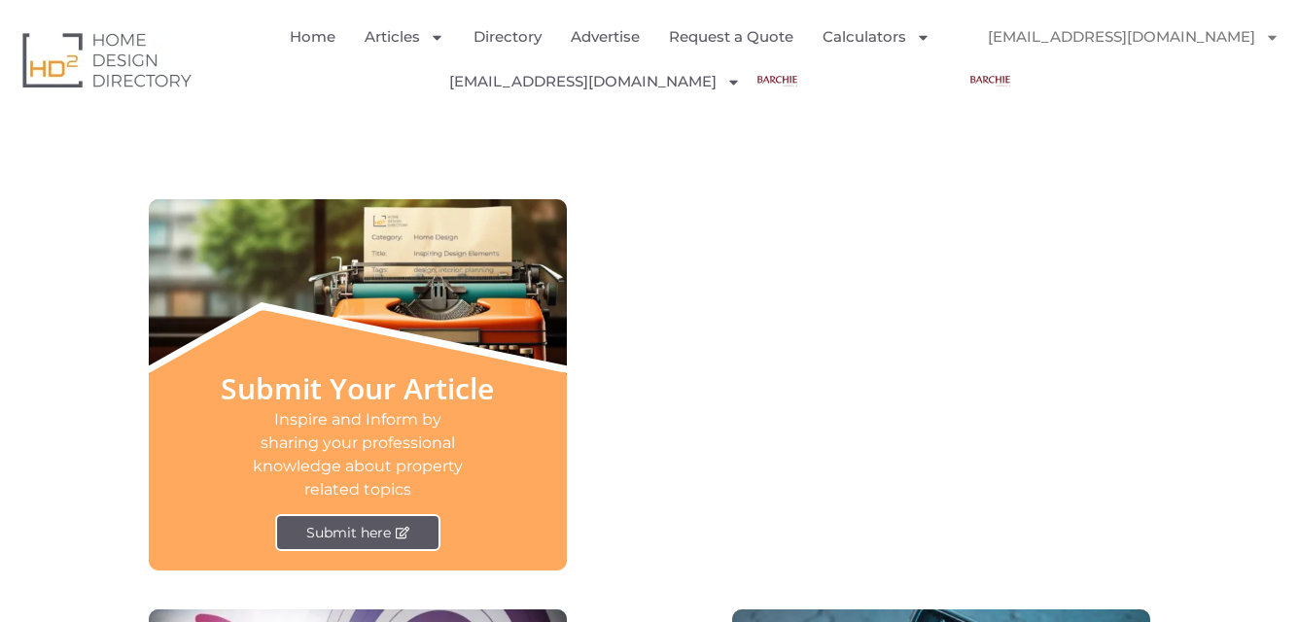
click at [396, 524] on link "Submit here" at bounding box center [357, 532] width 165 height 37
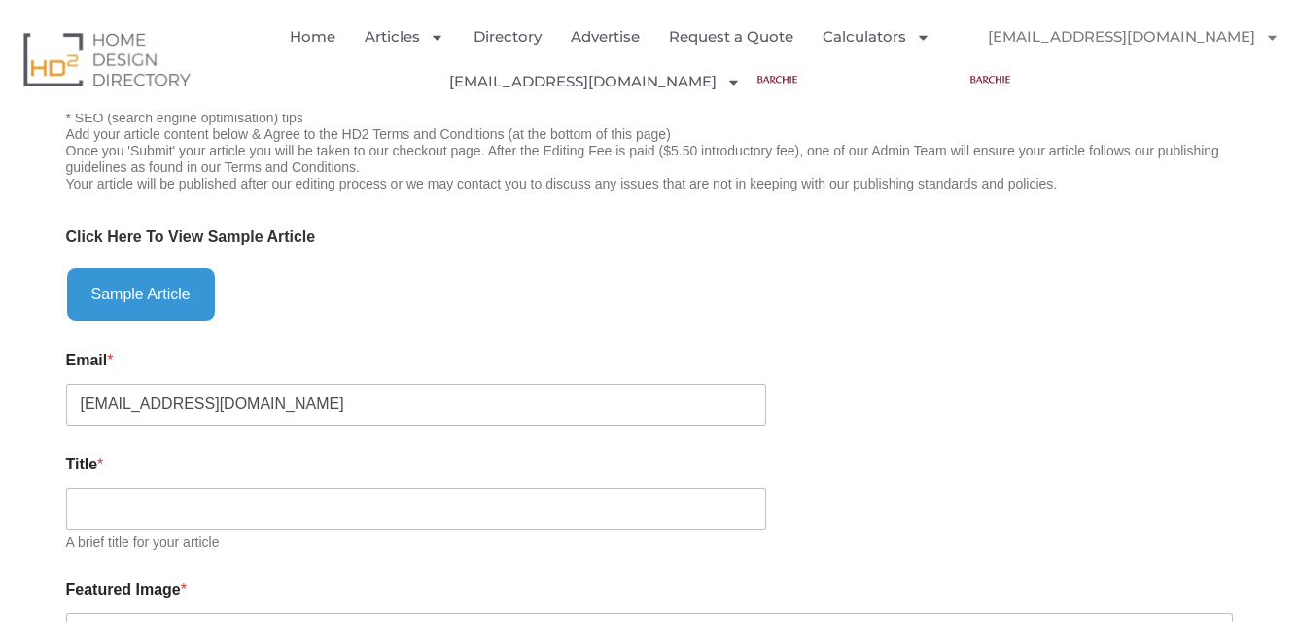
scroll to position [583, 0]
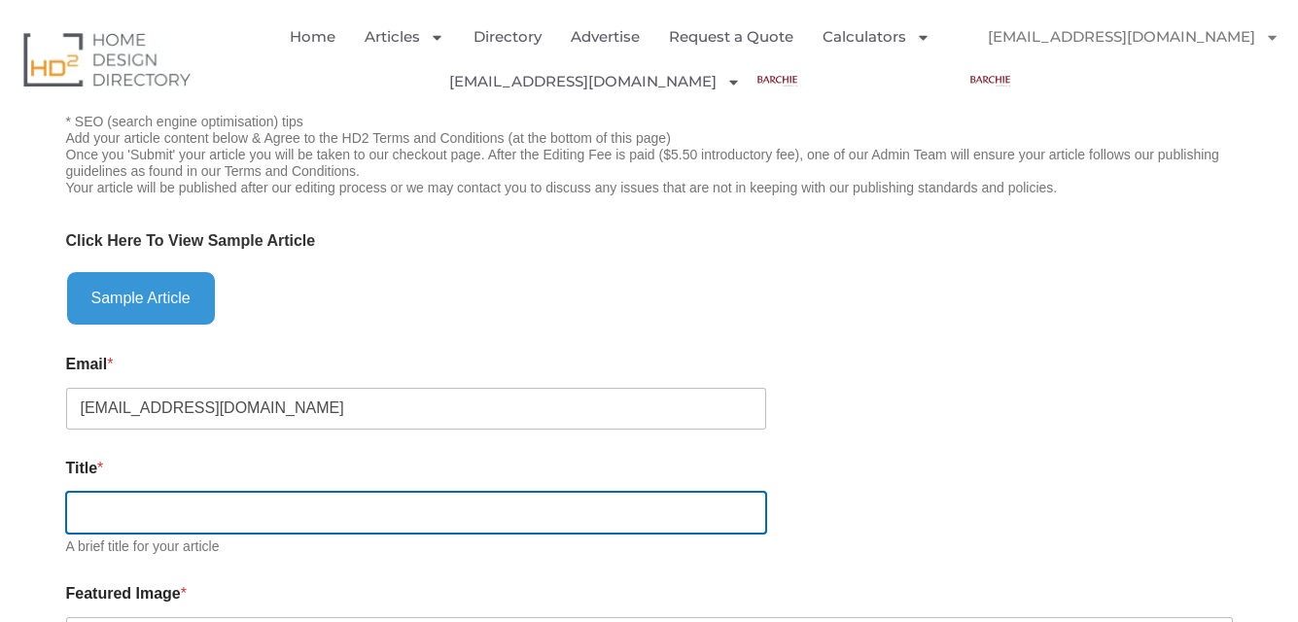
click at [150, 520] on input "Title *" at bounding box center [416, 513] width 700 height 42
paste input "Premium Cabinetry Handles And Knobs | [PERSON_NAME] [GEOGRAPHIC_DATA]"
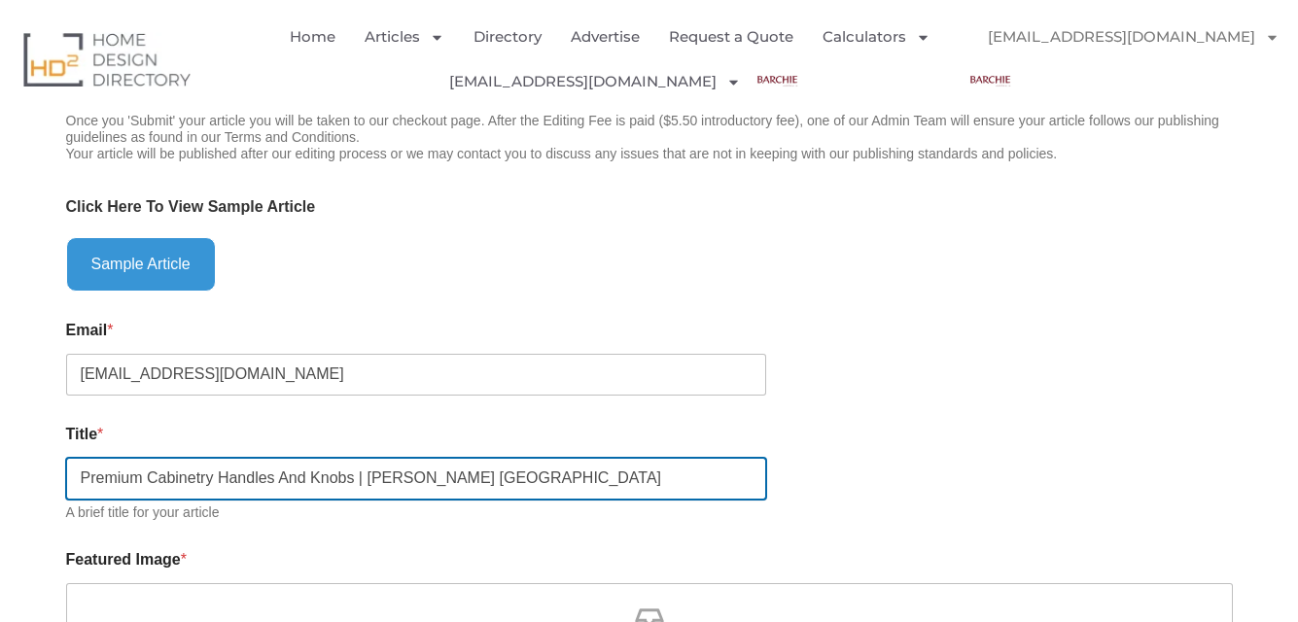
scroll to position [875, 0]
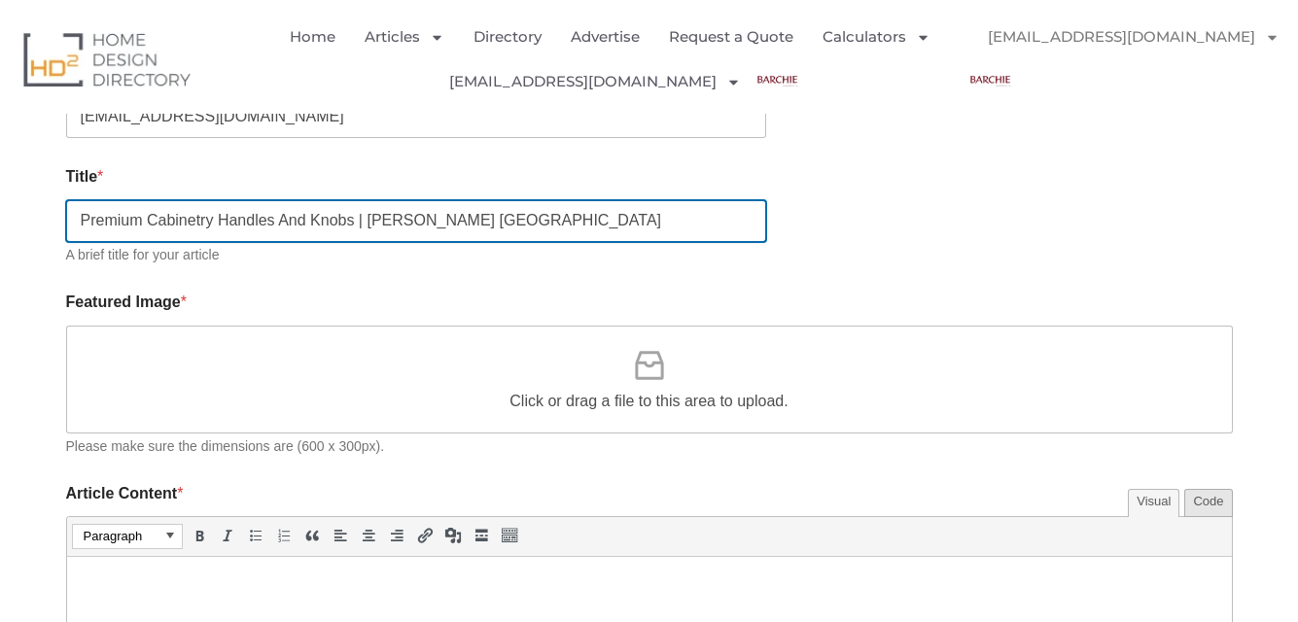
type input "Premium Cabinetry Handles And Knobs | [PERSON_NAME] [GEOGRAPHIC_DATA]"
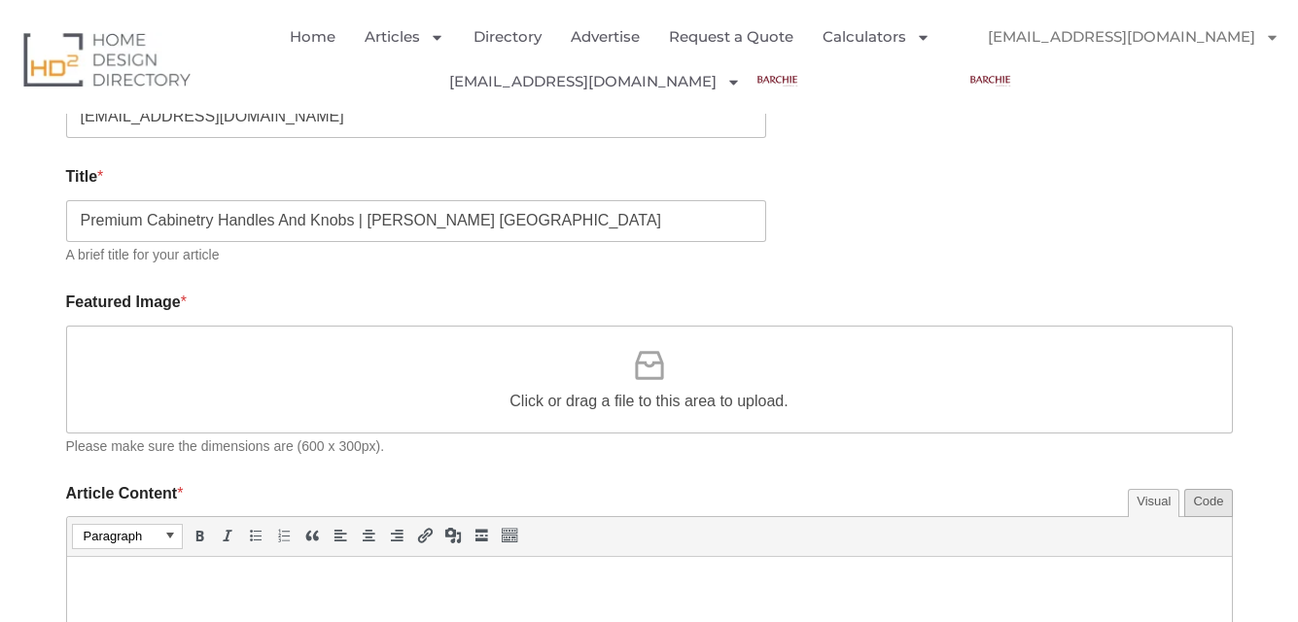
click at [217, 378] on div "Click or drag a file to this area to upload." at bounding box center [649, 380] width 1167 height 108
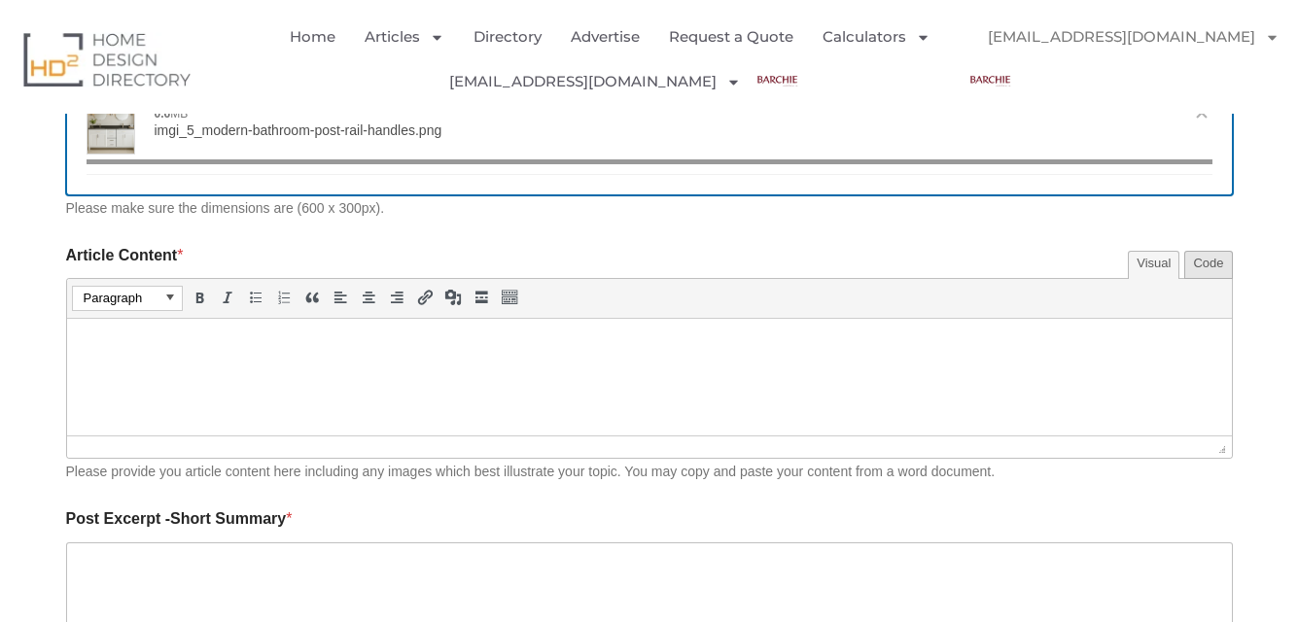
scroll to position [1167, 0]
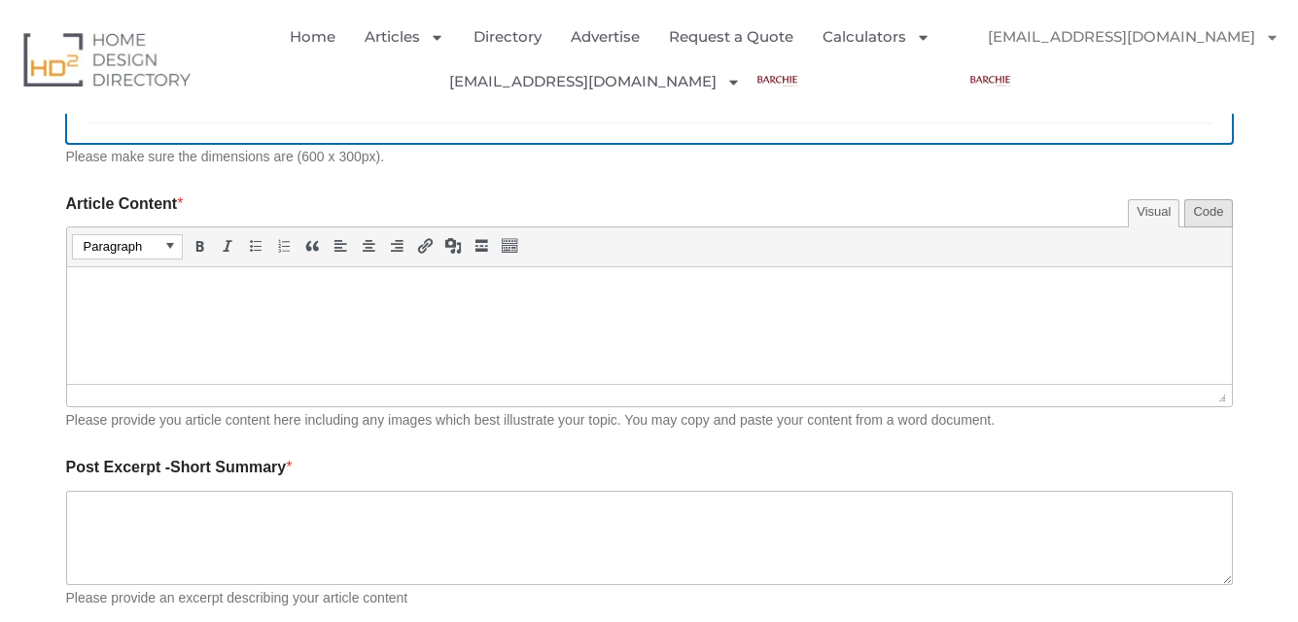
click at [346, 305] on html at bounding box center [648, 293] width 1165 height 54
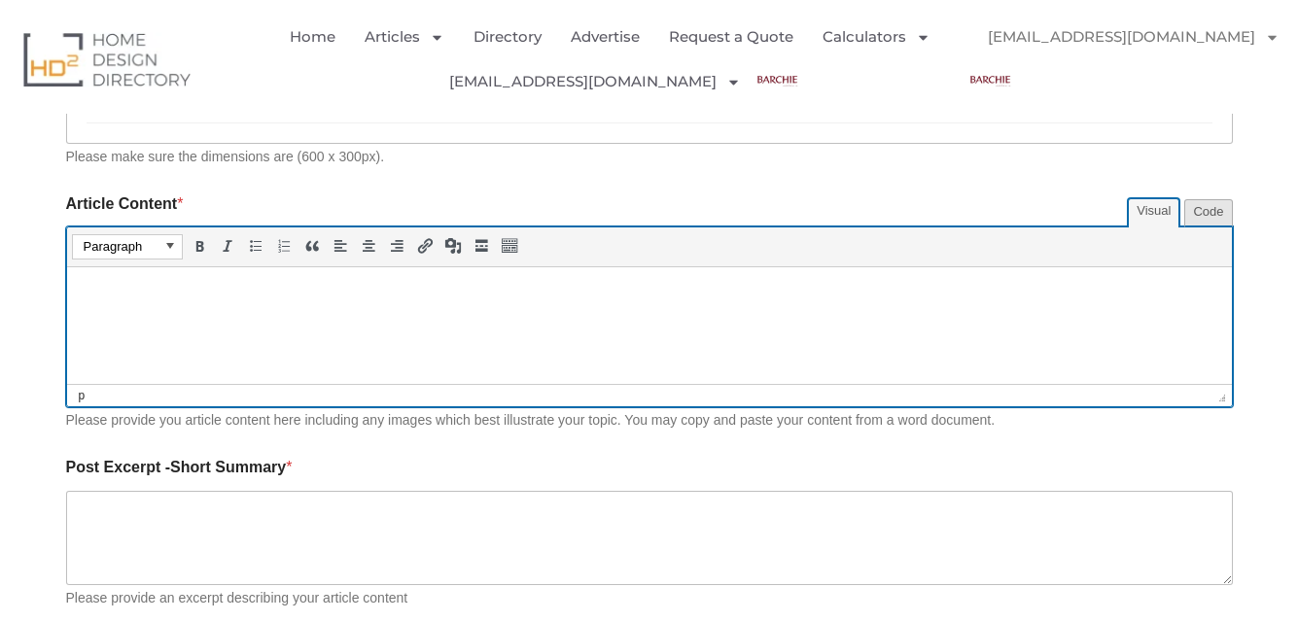
type input "[{"name":"imgi_5_modern-bathroom-post-rail-handles.png","file":"9938765c99a945e…"
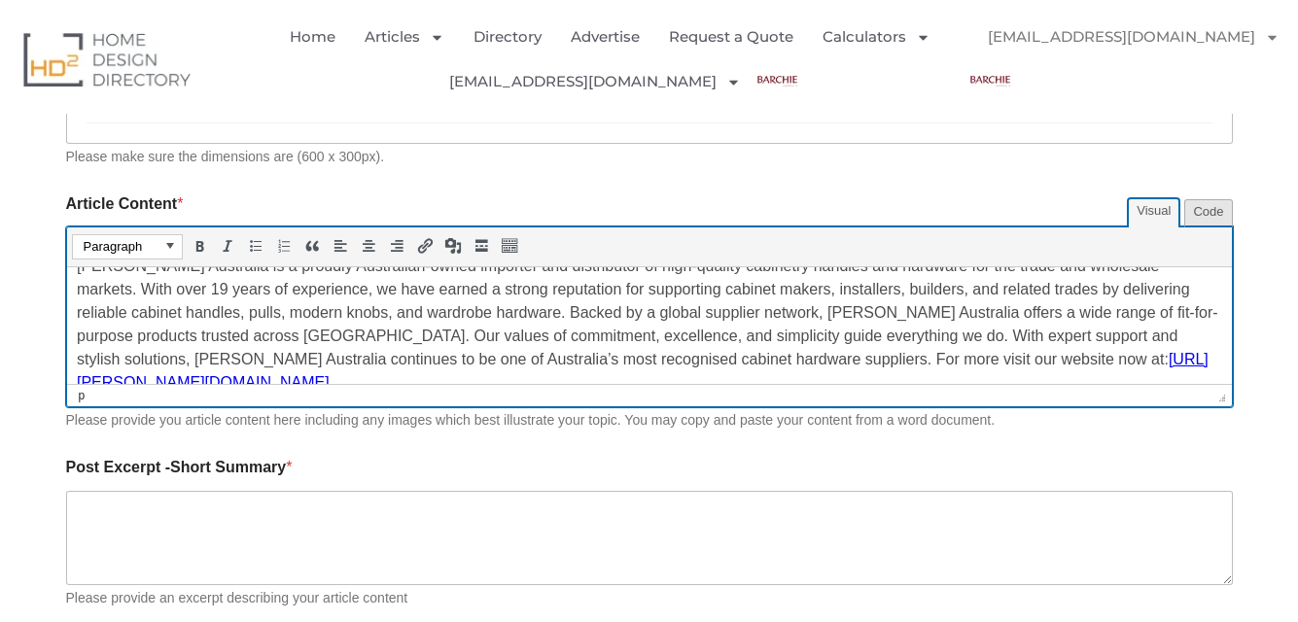
scroll to position [31, 0]
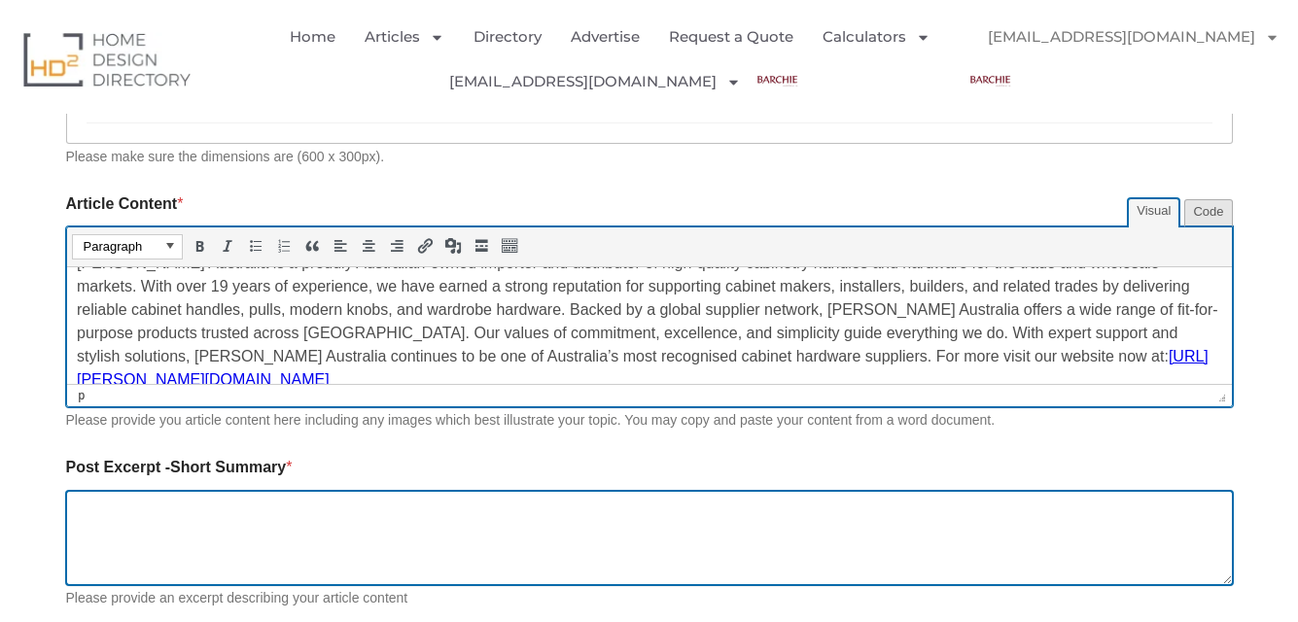
click at [224, 554] on textarea "Post Excerpt -Short Summary *" at bounding box center [649, 538] width 1167 height 94
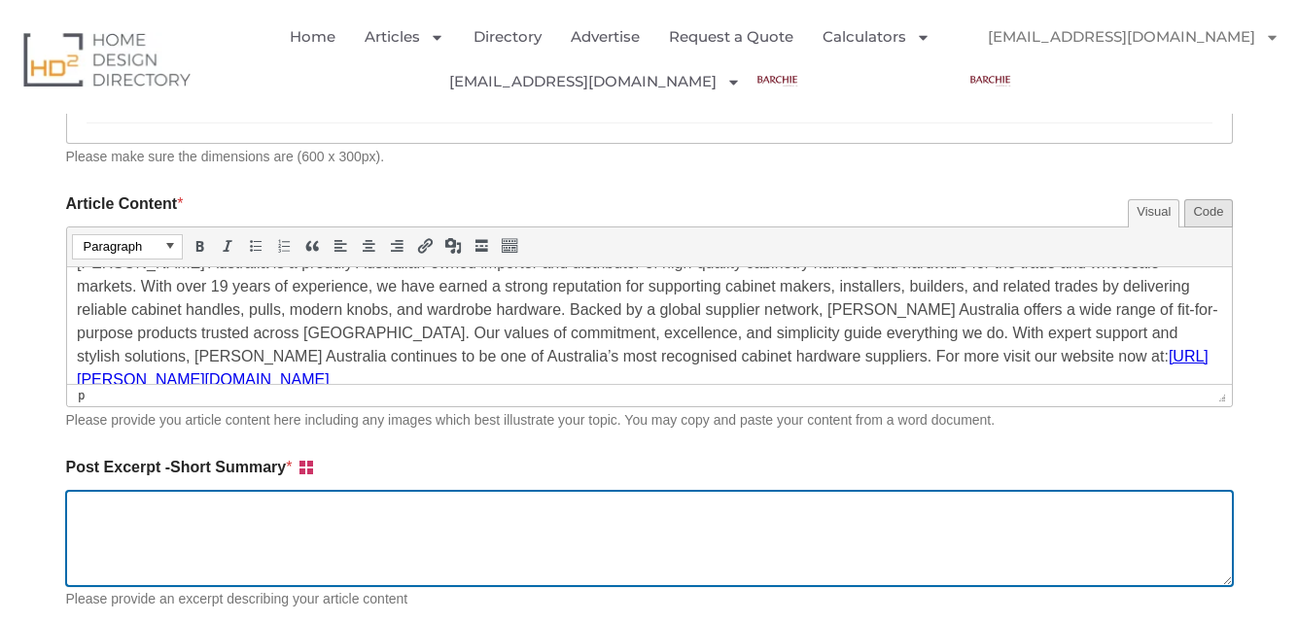
paste textarea "Barchie Australia is a leading cabinetry handle and hardware supplier, serving …"
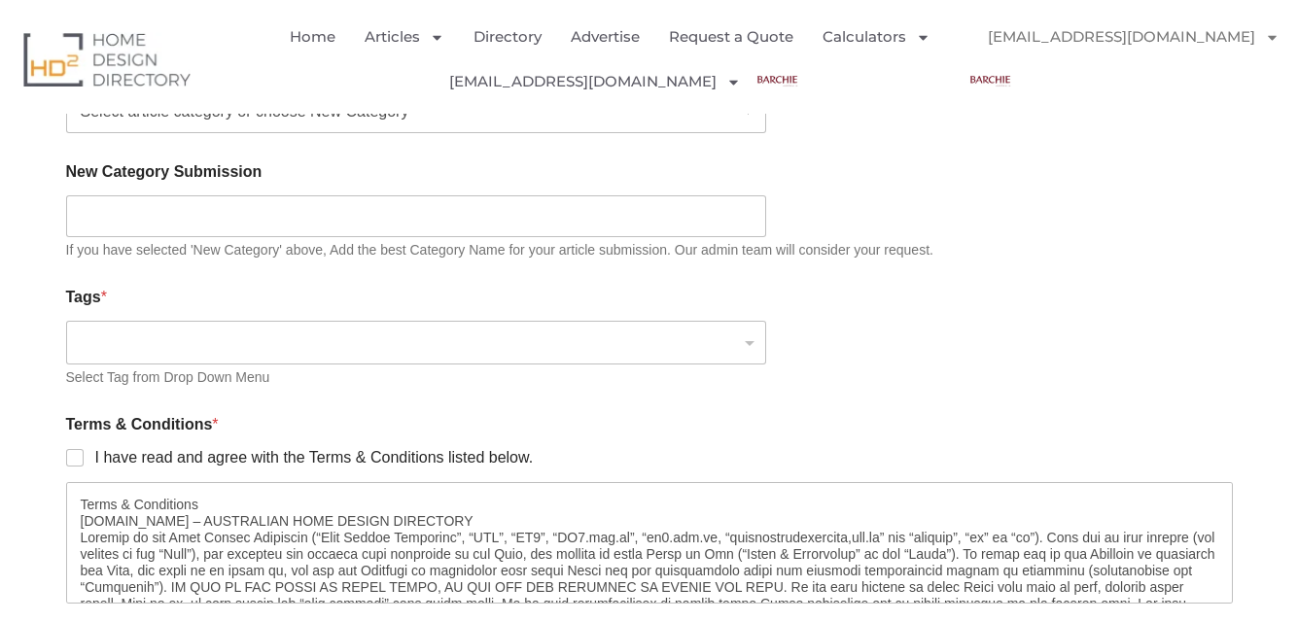
scroll to position [1750, 0]
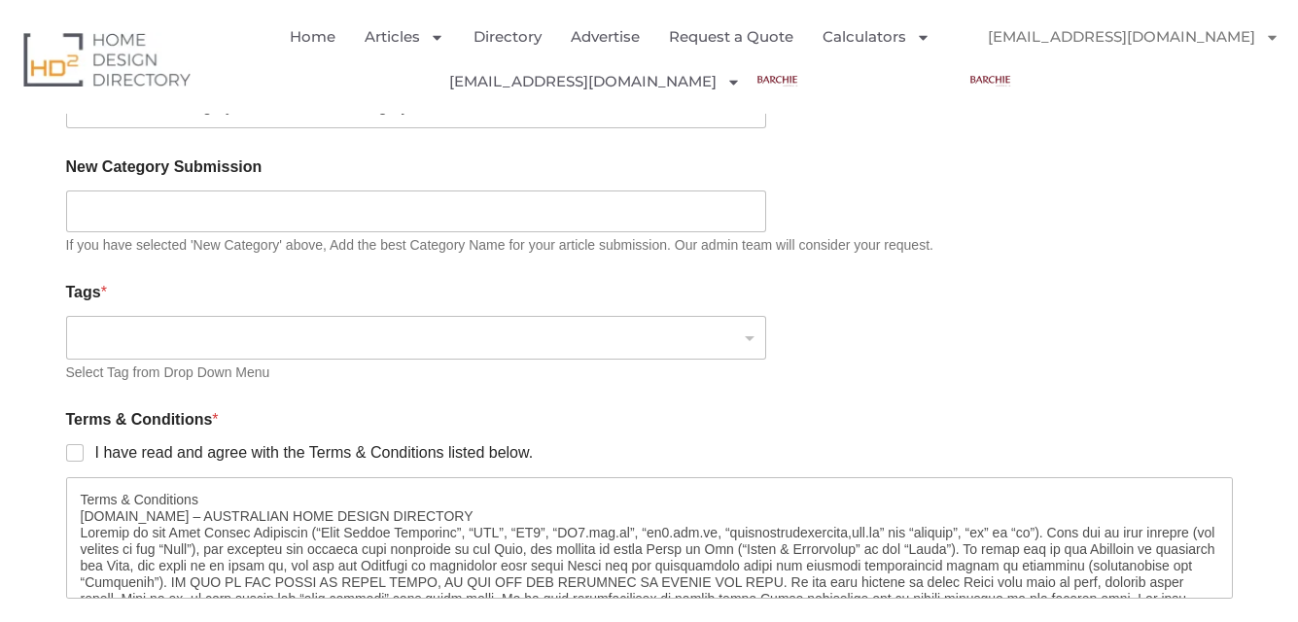
type textarea "Barchie Australia is a leading cabinetry handle and hardware supplier, serving …"
click at [201, 348] on input "search" at bounding box center [412, 337] width 668 height 21
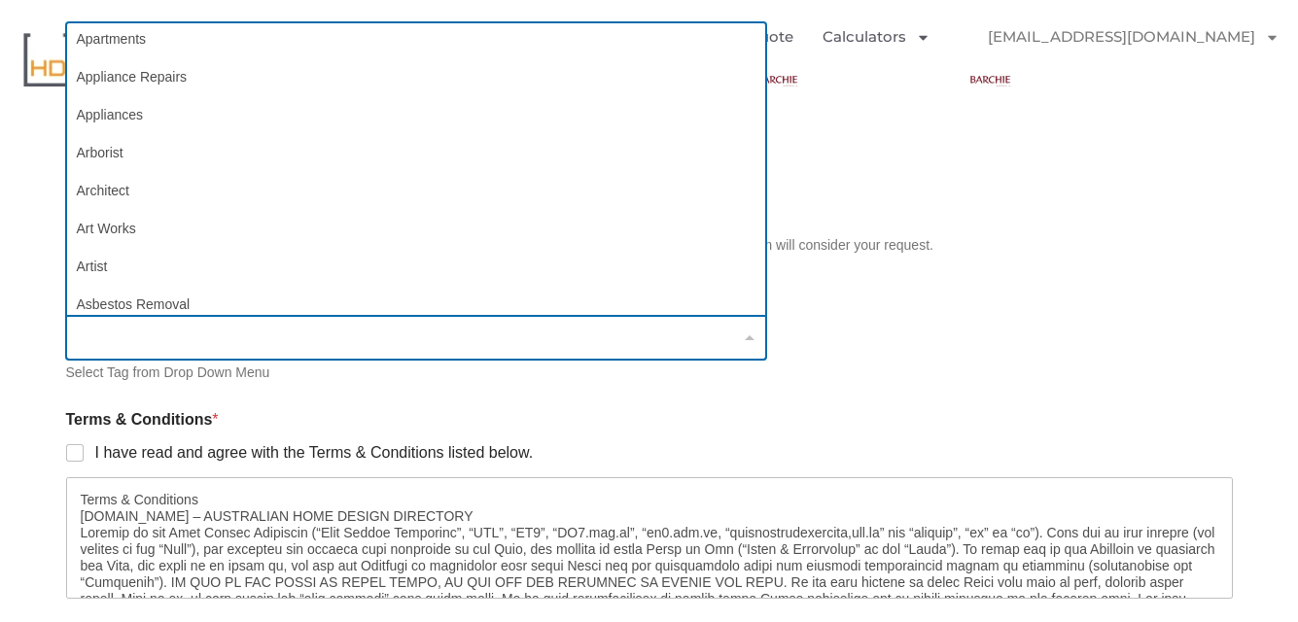
scroll to position [292, 0]
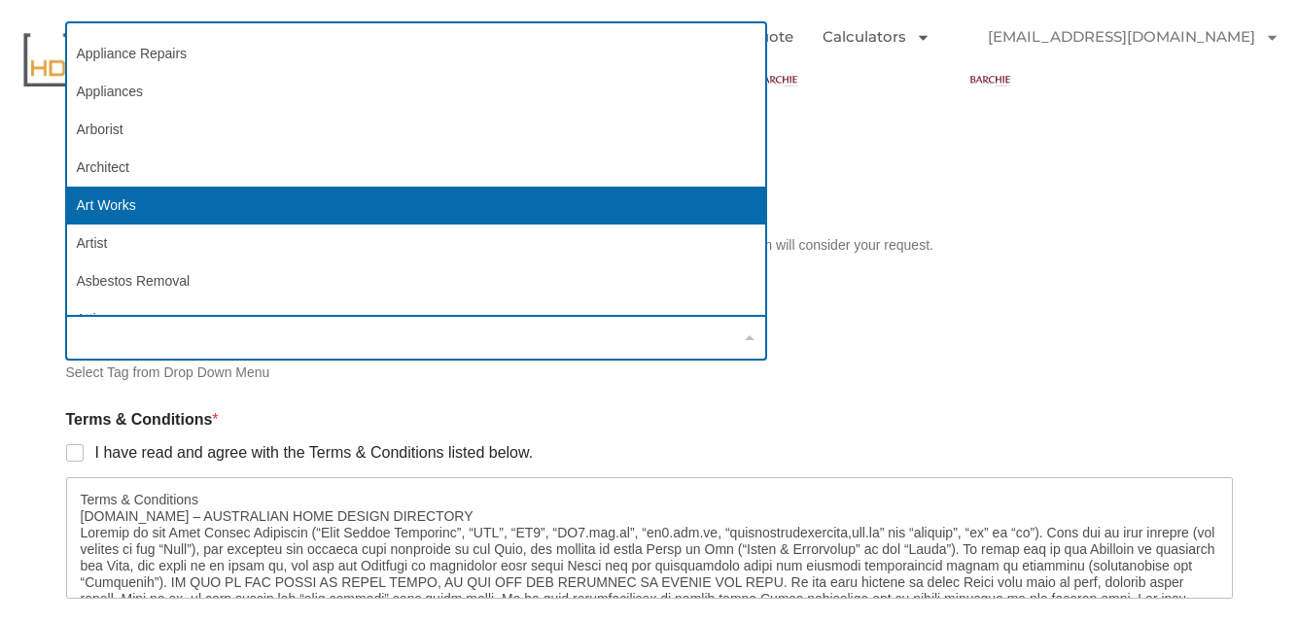
type input "c"
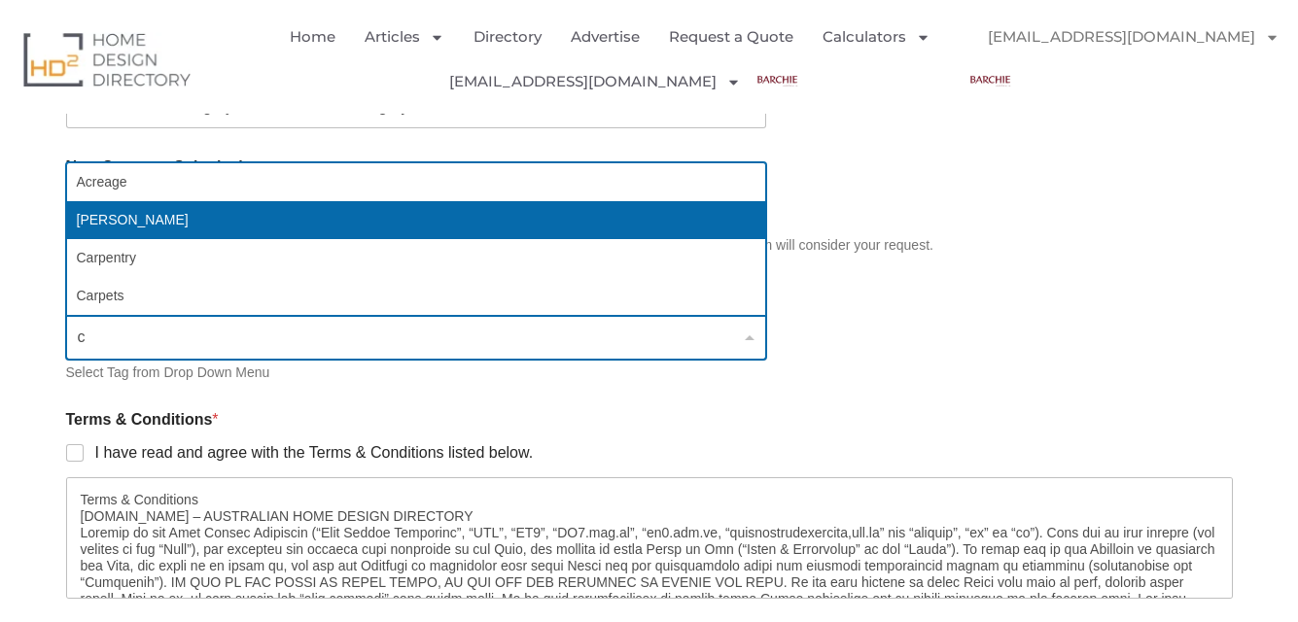
scroll to position [1848, 0]
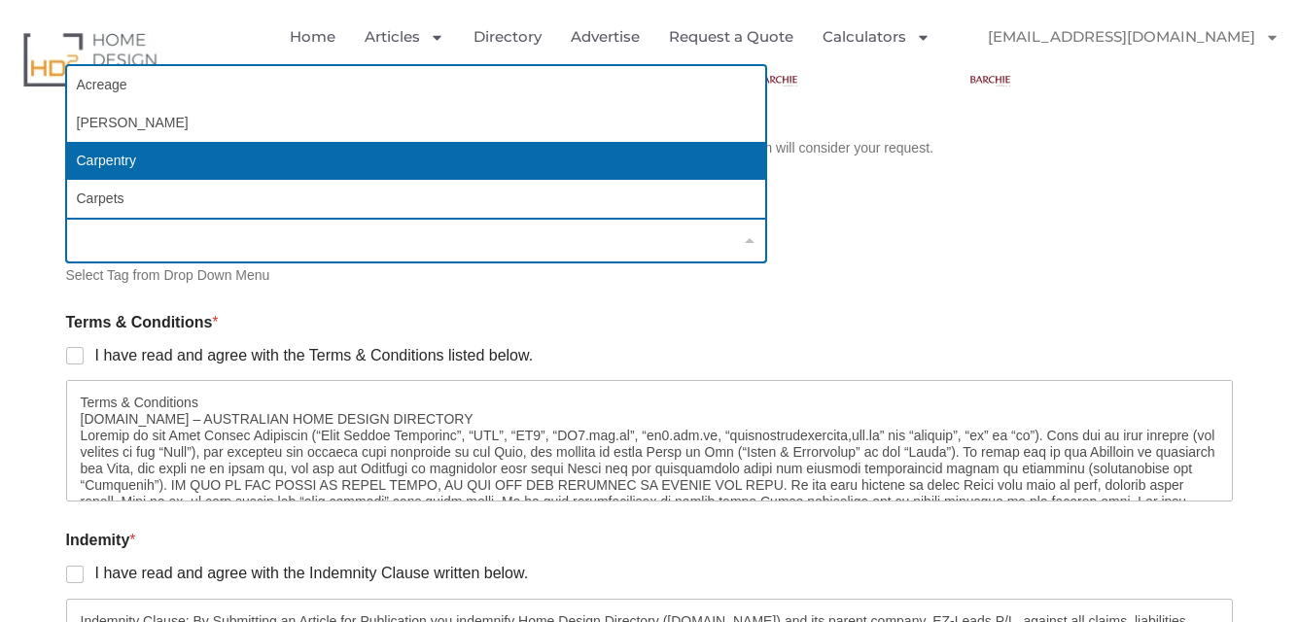
select select "639"
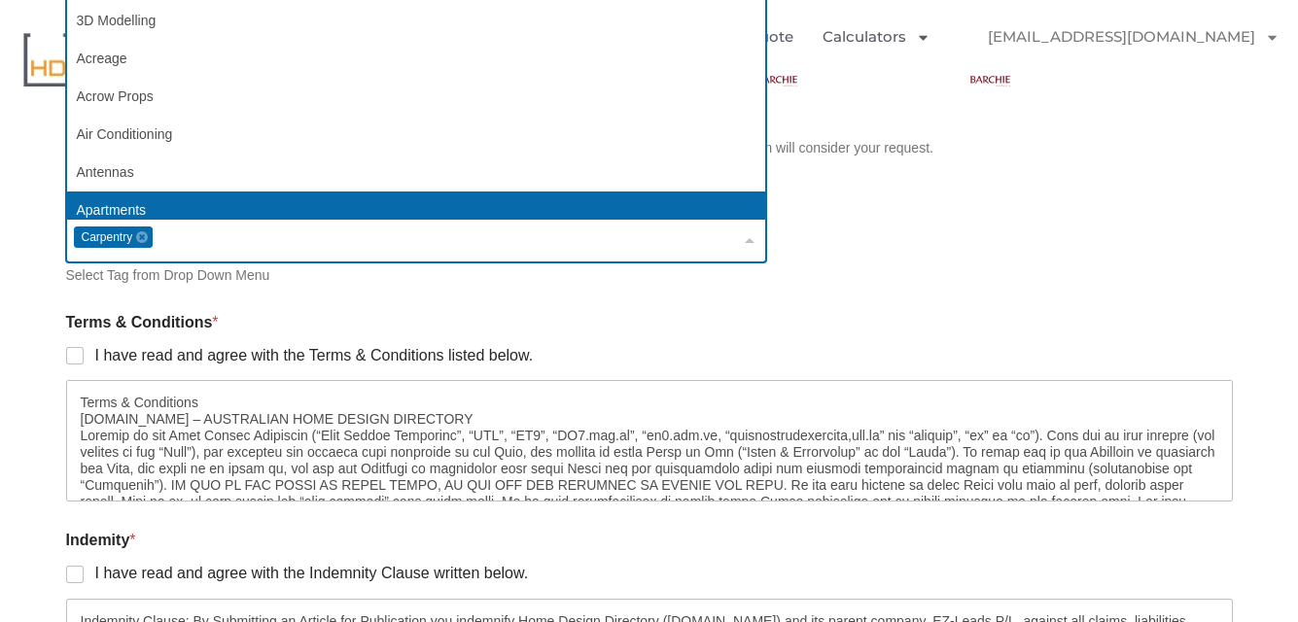
type input "c"
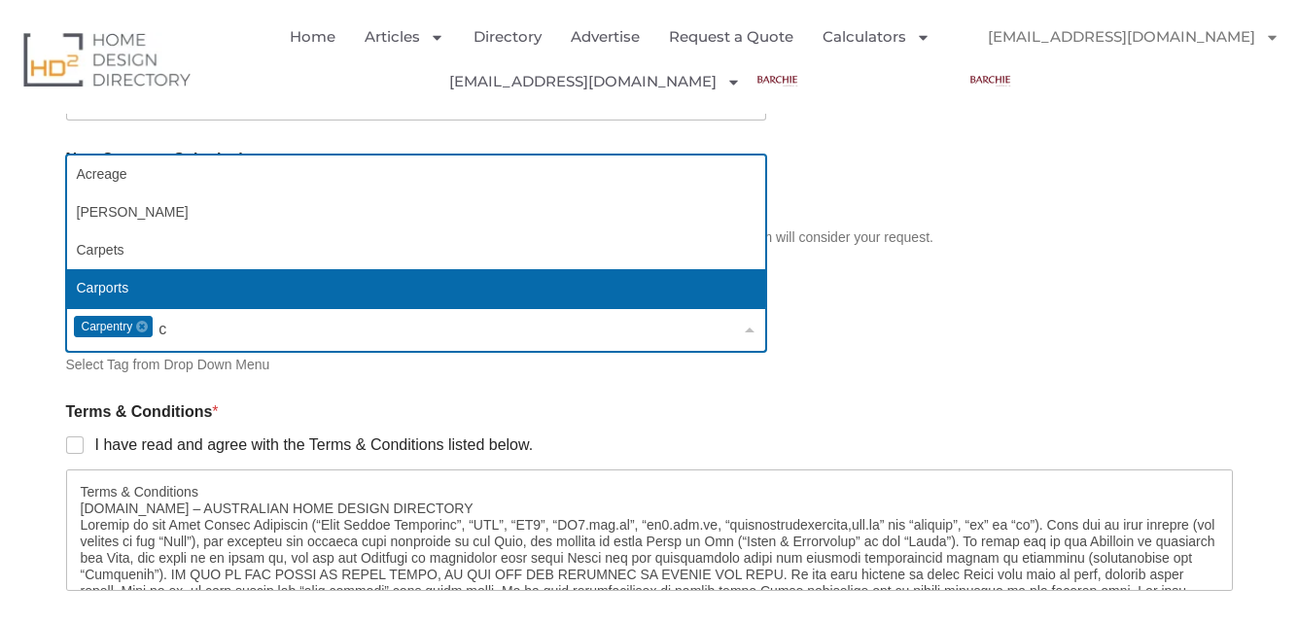
scroll to position [1750, 0]
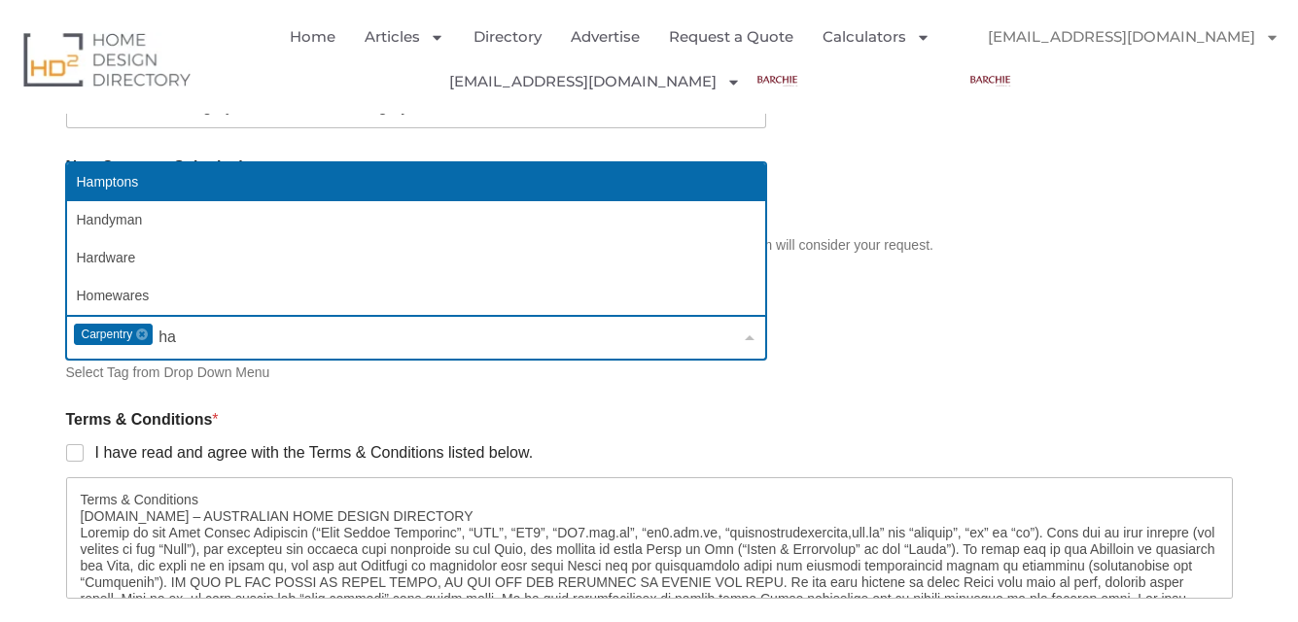
type input "har"
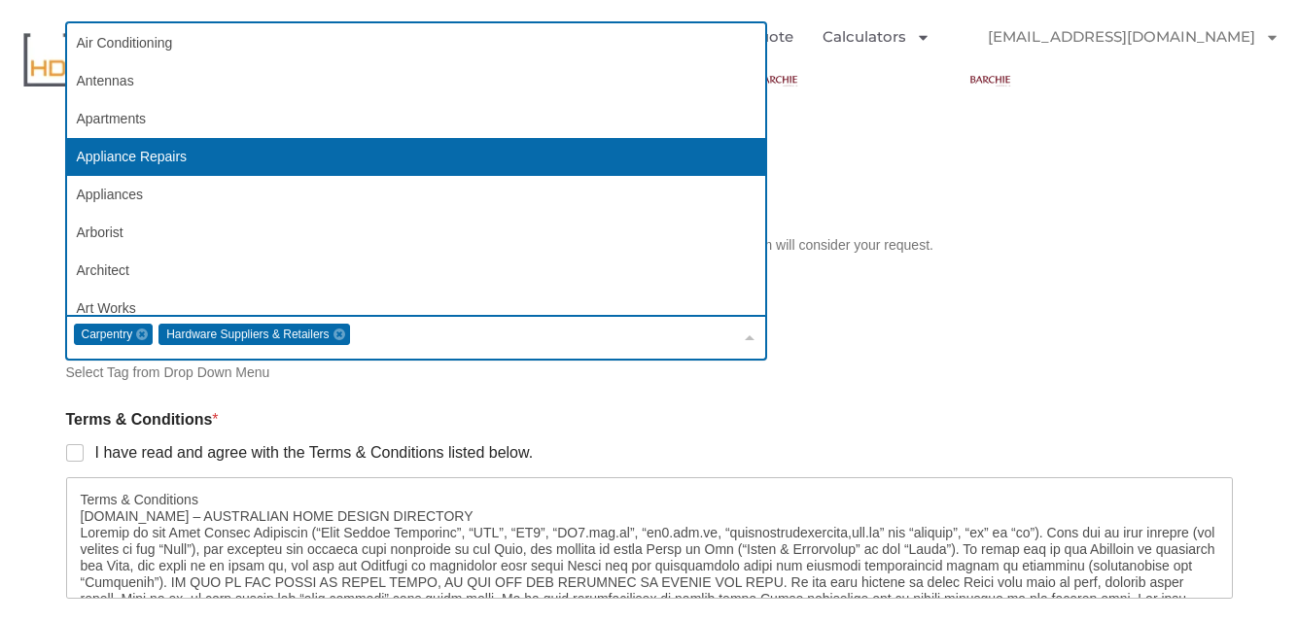
scroll to position [194, 0]
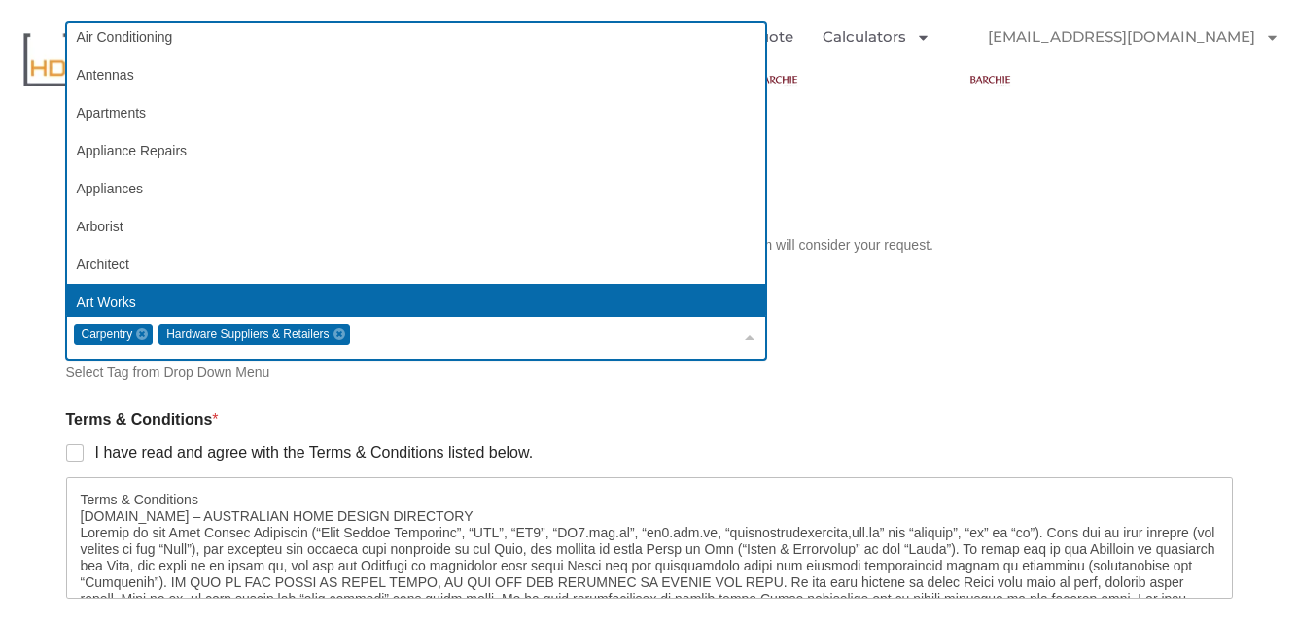
click at [514, 406] on div "Terms & Conditions * I have read and agree with the Terms & Conditions listed b…" at bounding box center [649, 505] width 1167 height 219
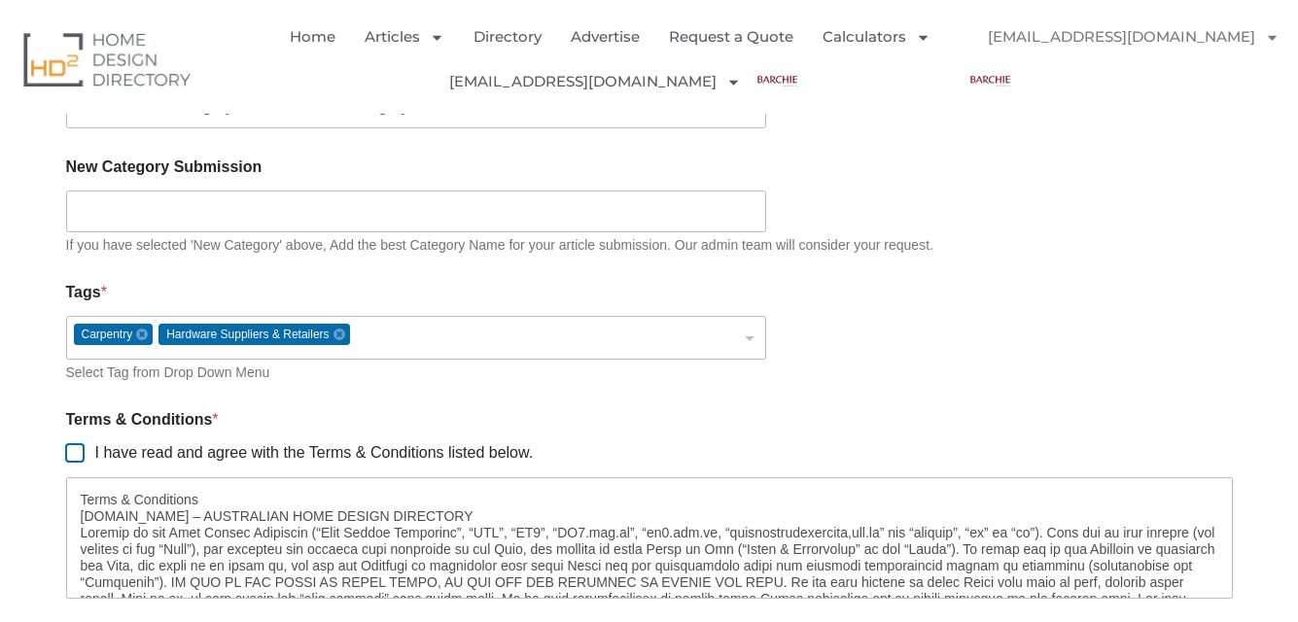
click at [76, 456] on input "I have read and agree with the Terms & Conditions listed below." at bounding box center [76, 454] width 16 height 16
checkbox input "true"
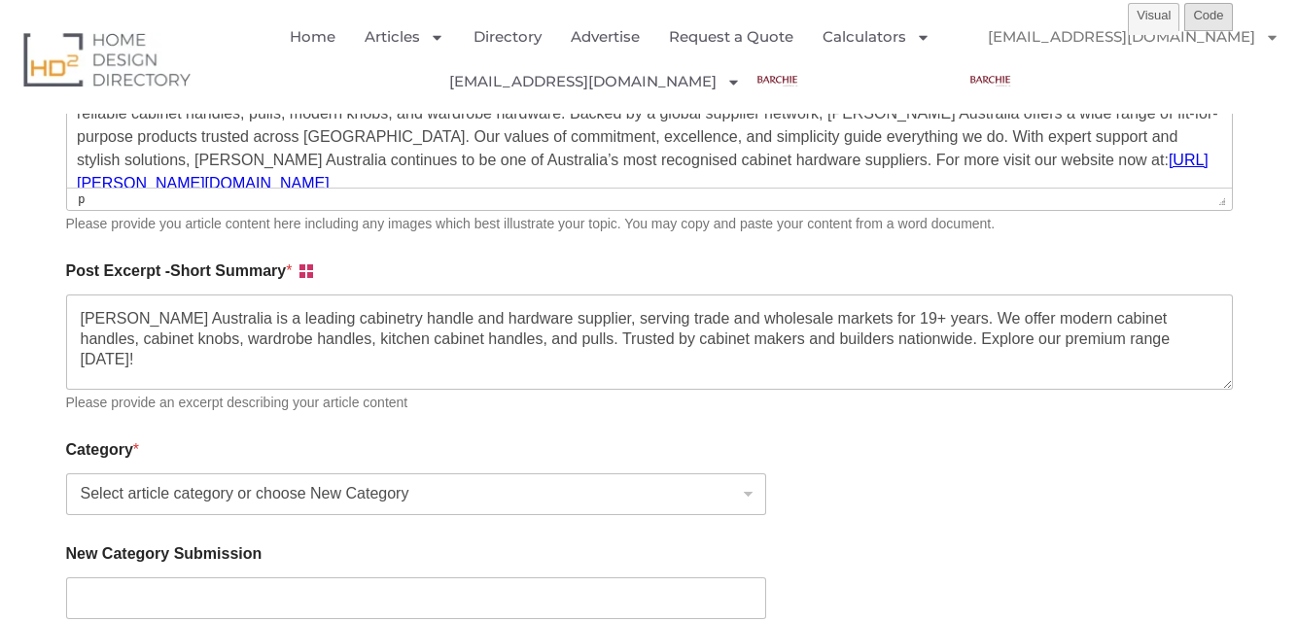
scroll to position [1361, 0]
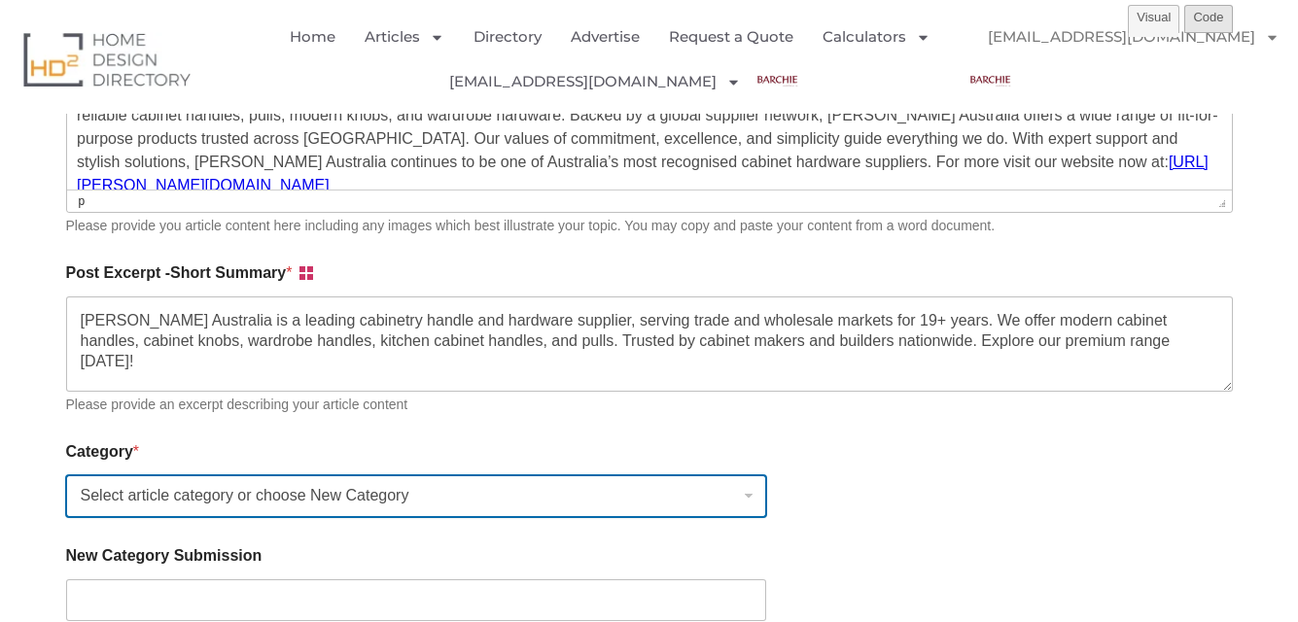
click at [260, 506] on select "Select article category or choose New Category Bathroom Renovation Ideas & Serv…" at bounding box center [416, 496] width 700 height 42
select select "26"
click at [66, 478] on select "Select article category or choose New Category Bathroom Renovation Ideas & Serv…" at bounding box center [416, 496] width 700 height 42
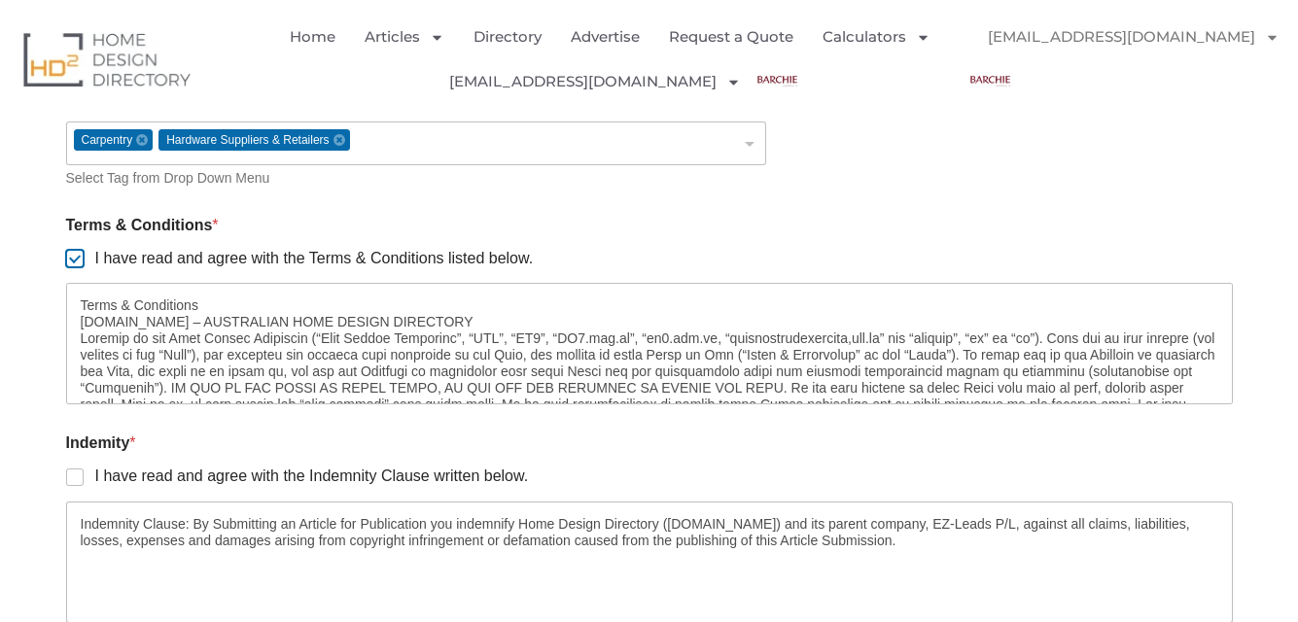
scroll to position [2042, 0]
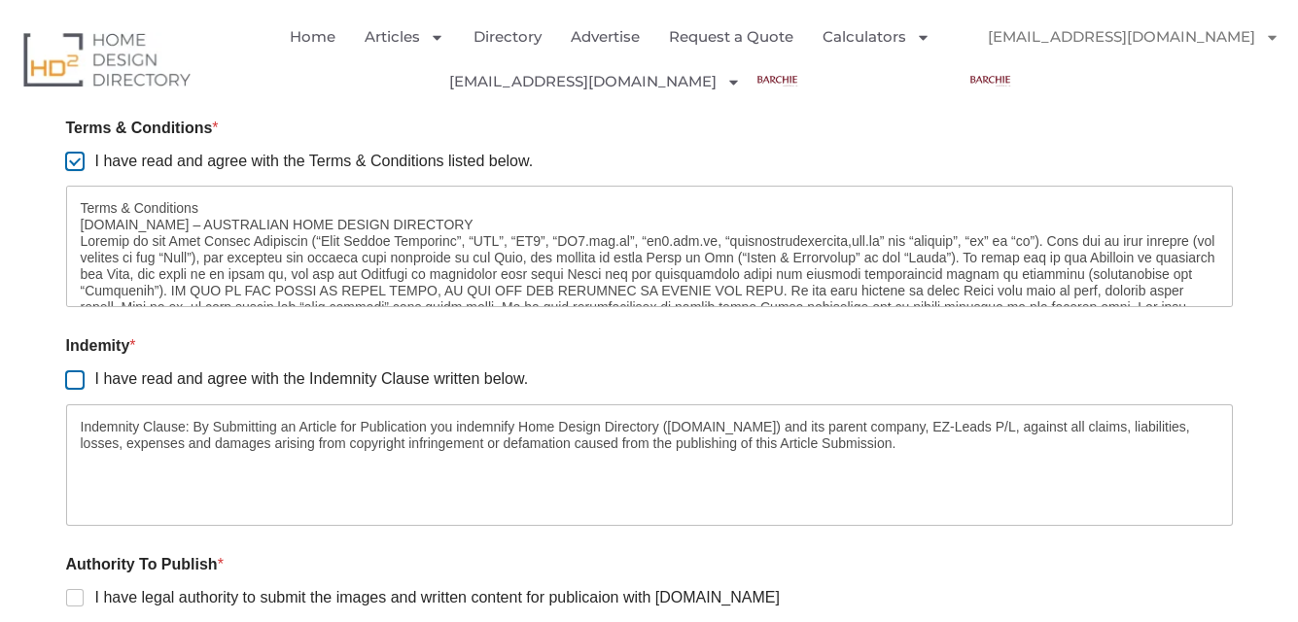
click at [79, 375] on input "I have read and agree with the Indemnity Clause written below." at bounding box center [76, 381] width 16 height 16
checkbox input "true"
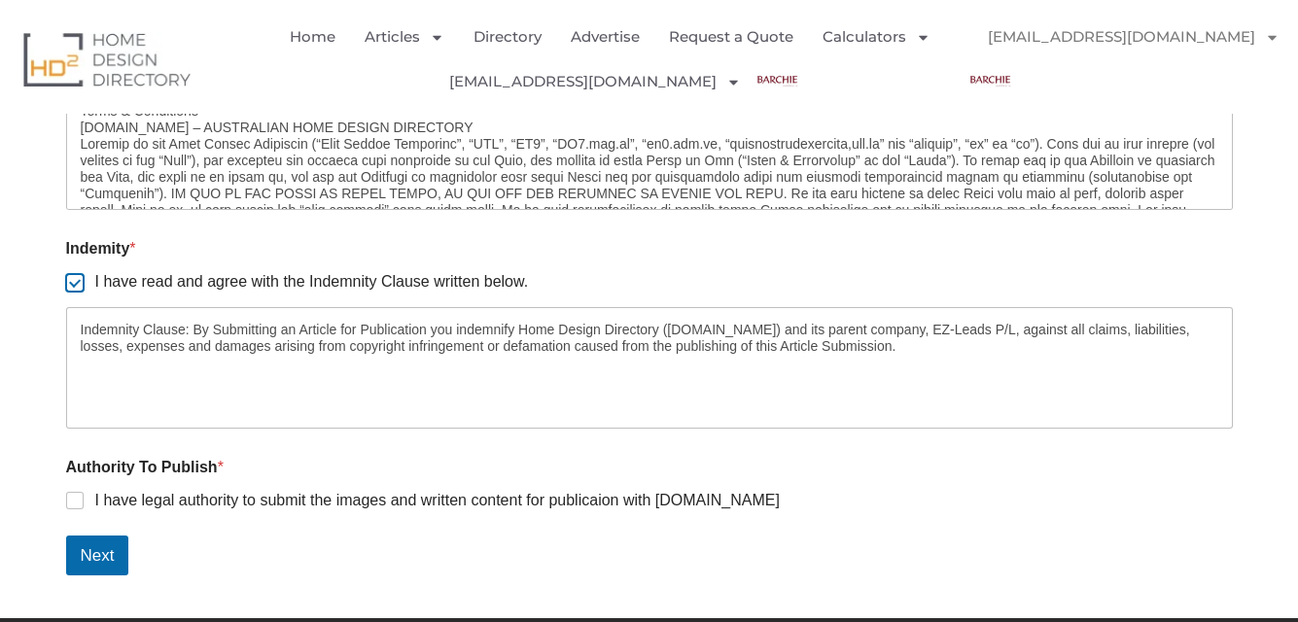
scroll to position [2334, 0]
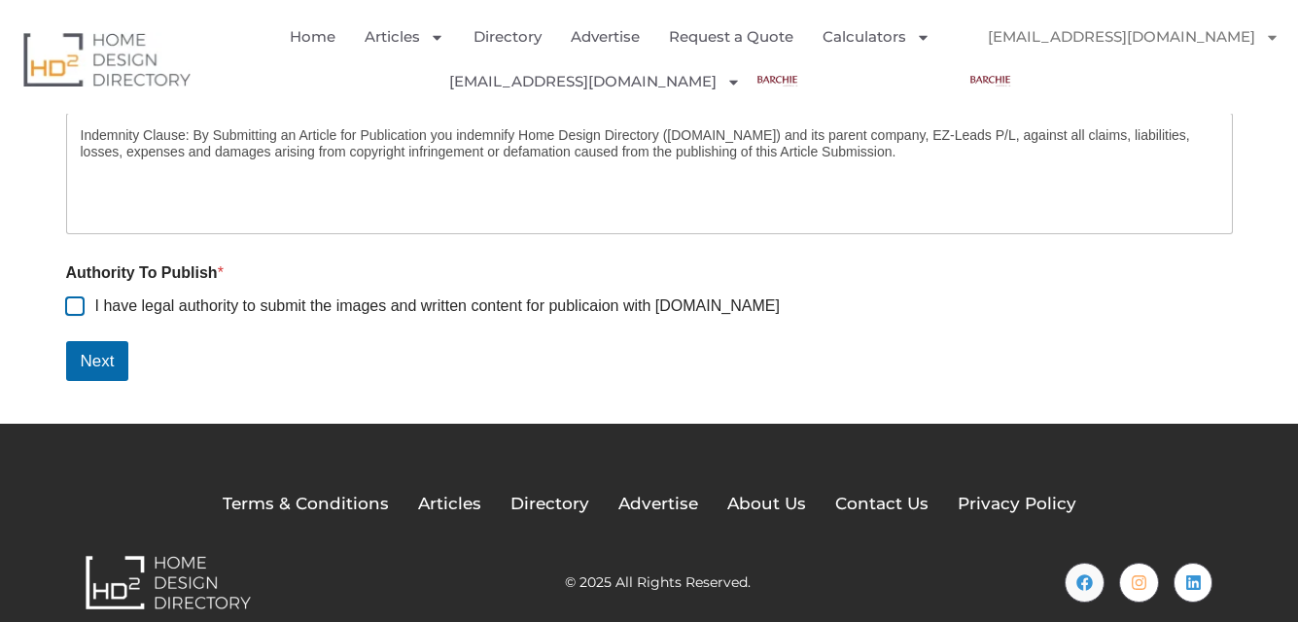
click at [80, 311] on input "I have legal authority to submit the images and written content for publicaion …" at bounding box center [76, 307] width 16 height 16
checkbox input "true"
click at [94, 366] on button "Next" at bounding box center [97, 361] width 63 height 40
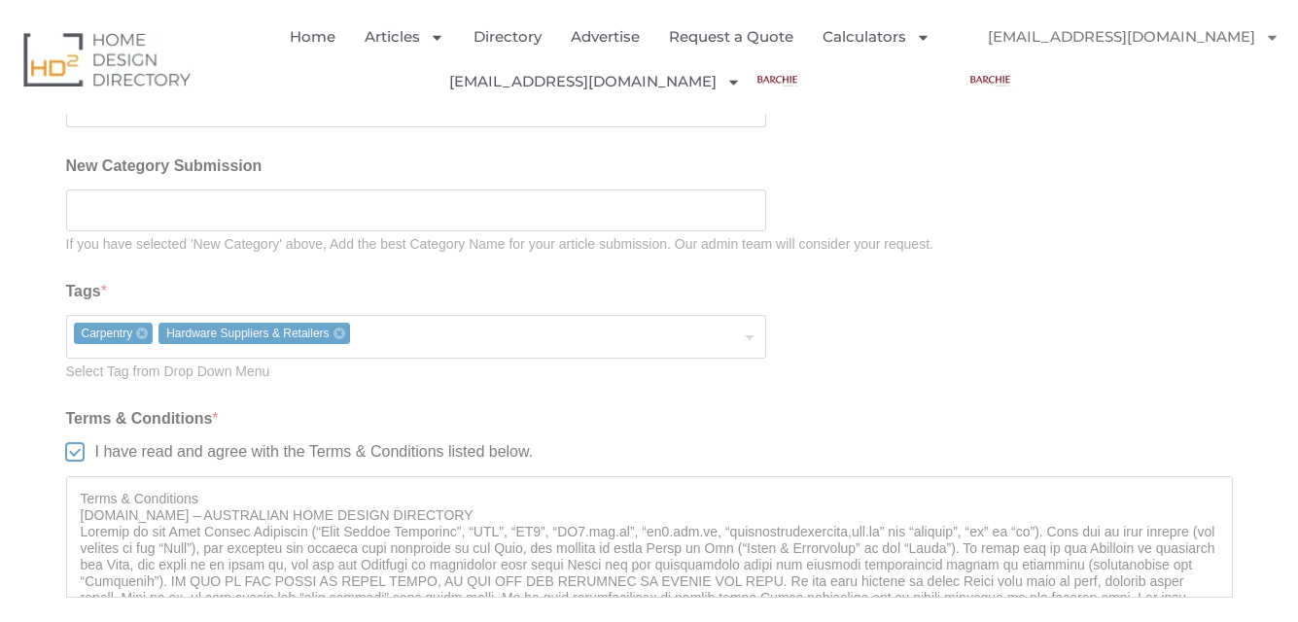
scroll to position [1750, 0]
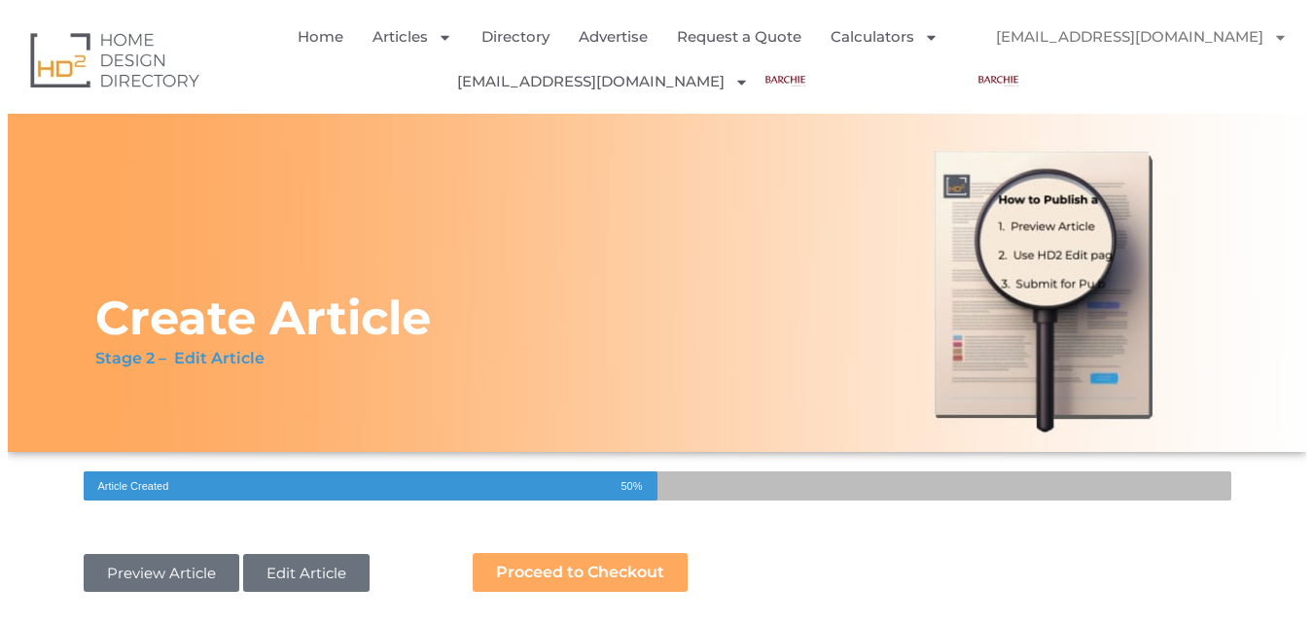
scroll to position [292, 0]
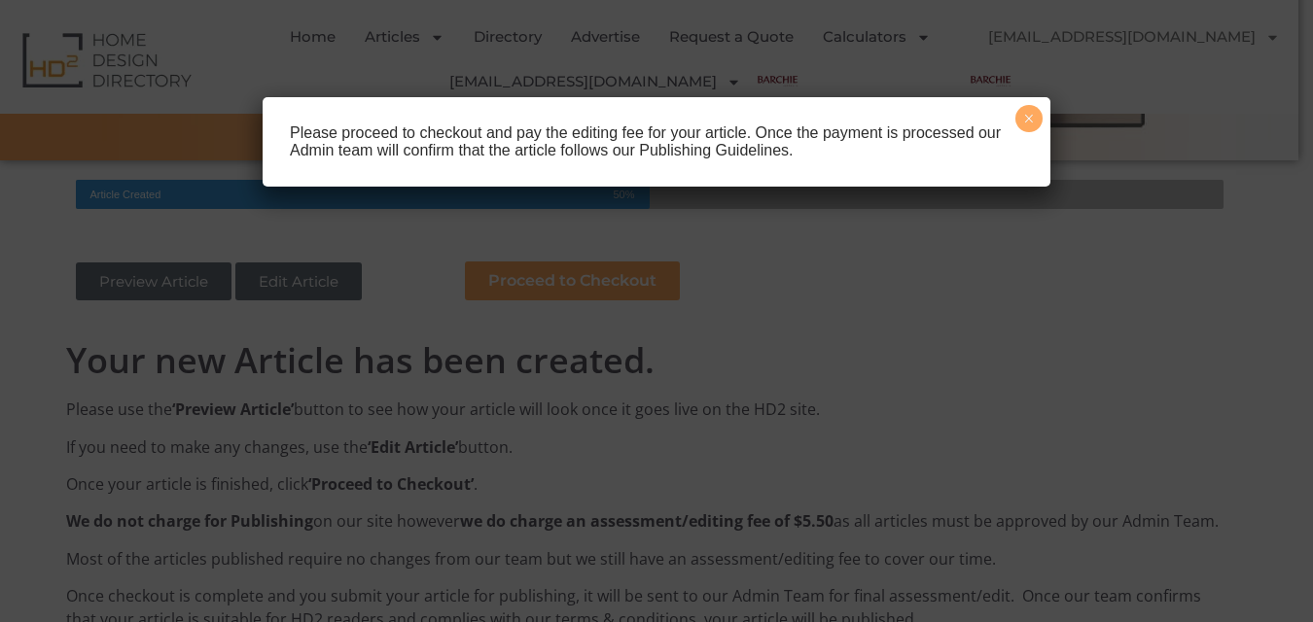
click at [1030, 118] on button "×" at bounding box center [1028, 118] width 27 height 27
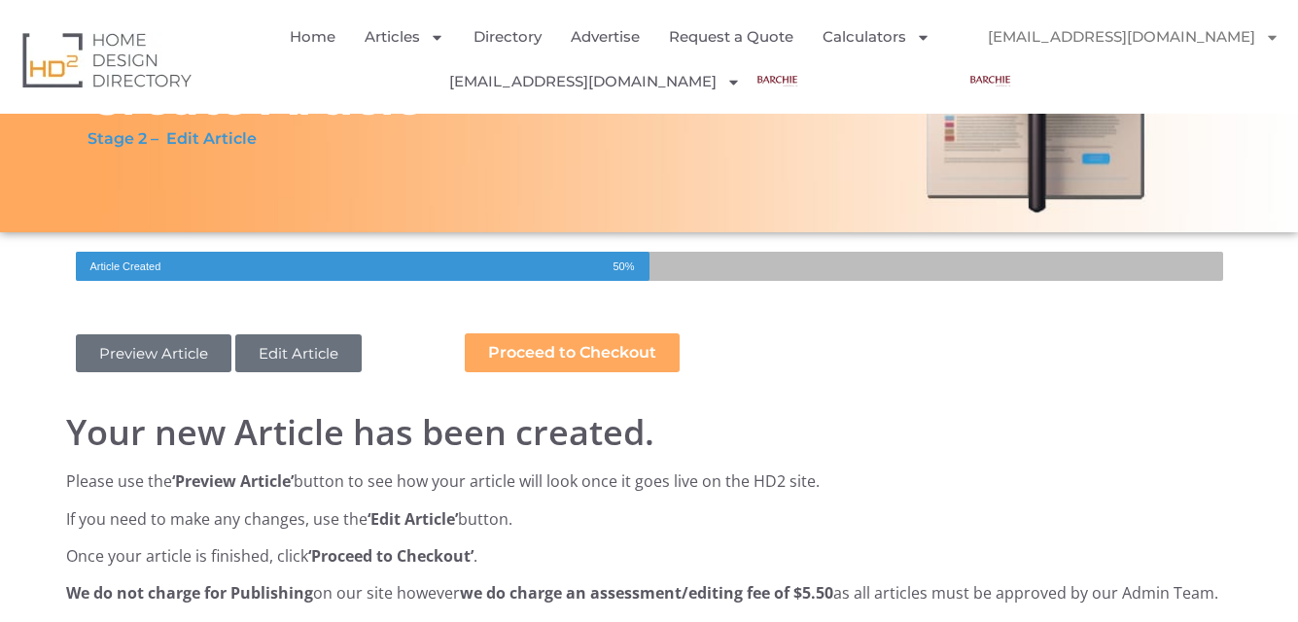
scroll to position [212, 0]
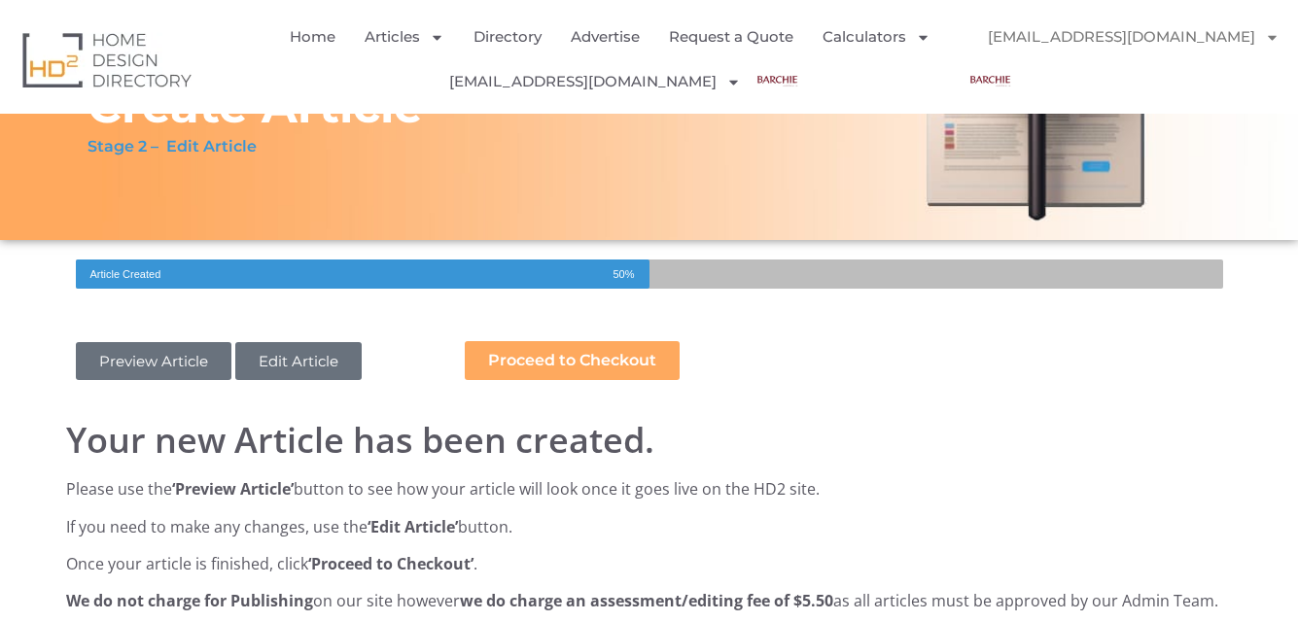
click at [157, 366] on link "Preview Article" at bounding box center [154, 361] width 156 height 38
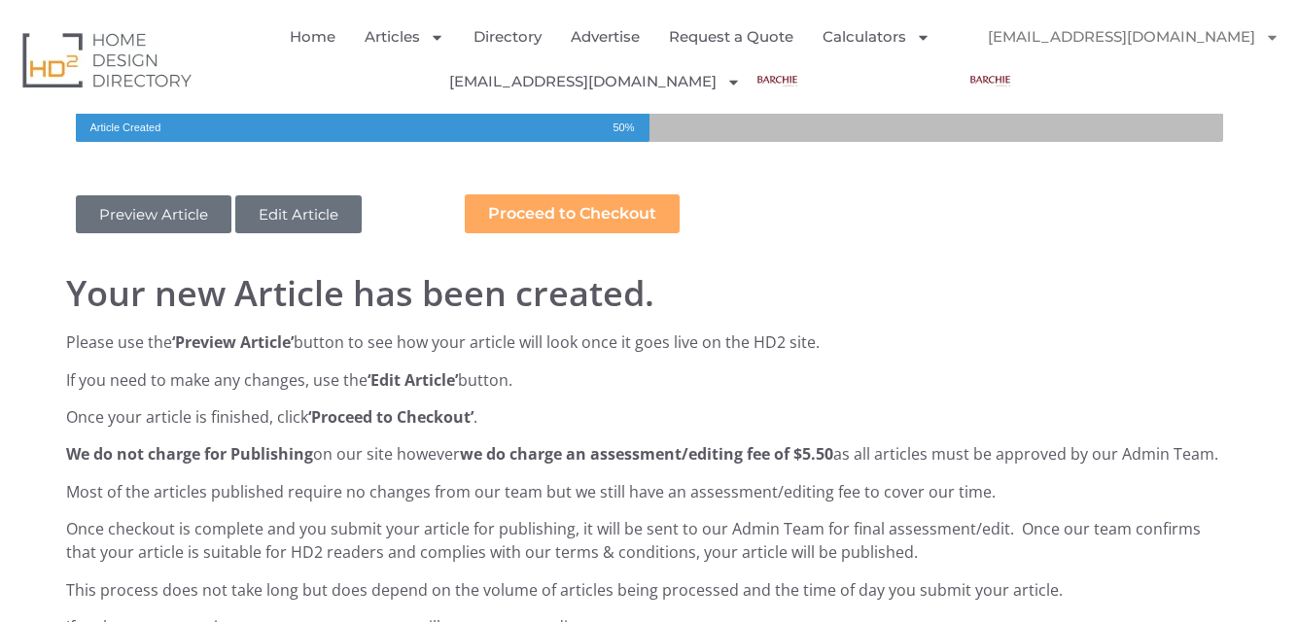
scroll to position [309, 0]
